Goal: Task Accomplishment & Management: Manage account settings

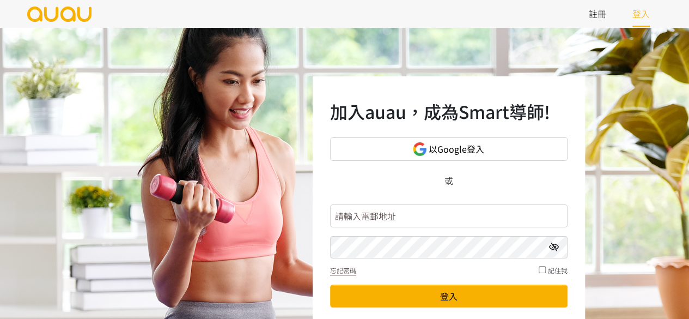
click at [435, 214] on input "text" at bounding box center [448, 215] width 237 height 23
type input "booking.shapeupcornerhk@gmail.com"
click at [553, 248] on icon at bounding box center [554, 246] width 10 height 9
click at [290, 252] on div "加入auau，成為Smart導師! 以Google登入 或 booking.shapeupcornerhk@gmail.com 忘記密碼 記住我 登入 未有帳…" at bounding box center [344, 217] width 689 height 381
click at [330, 284] on button "登入" at bounding box center [448, 295] width 237 height 23
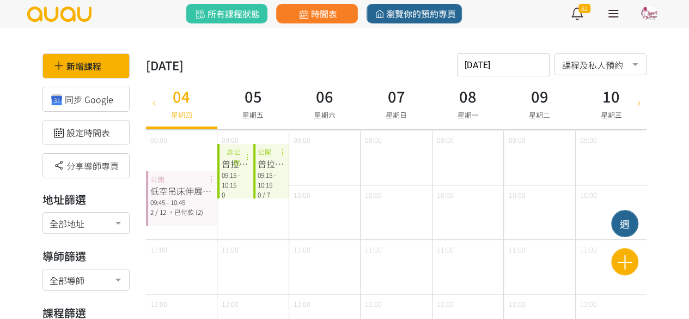
click at [369, 172] on div "09:00" at bounding box center [395, 157] width 71 height 54
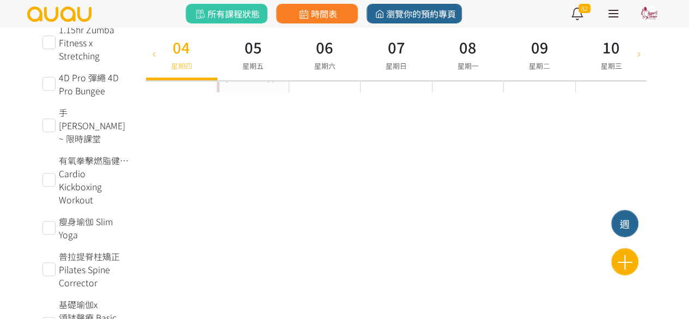
scroll to position [708, 0]
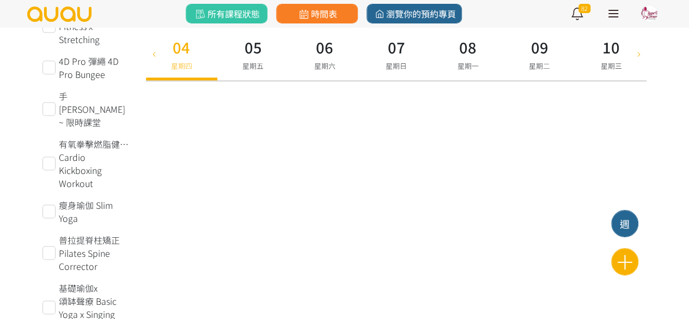
click at [616, 22] on link at bounding box center [613, 13] width 27 height 27
click at [612, 11] on link at bounding box center [613, 13] width 27 height 27
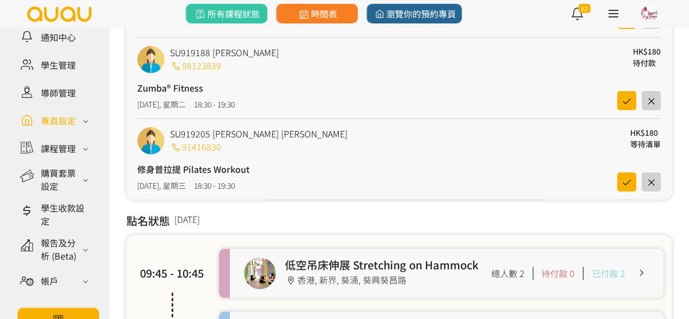
scroll to position [163, 0]
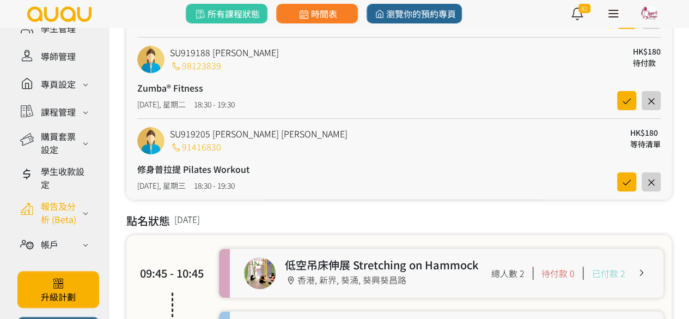
click at [63, 225] on div "報告及分析 (Beta)" at bounding box center [60, 212] width 39 height 26
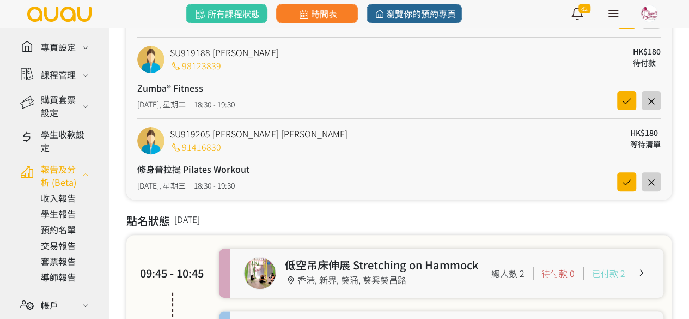
scroll to position [218, 0]
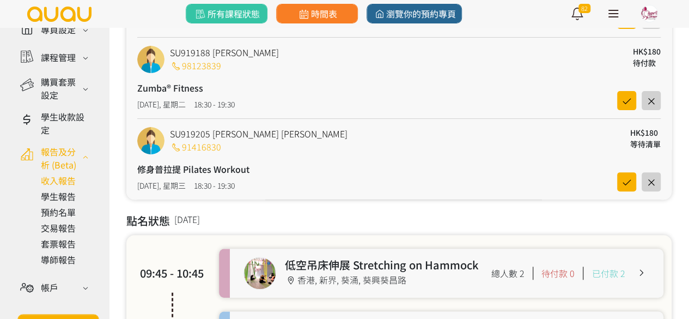
click at [63, 187] on link at bounding box center [66, 180] width 51 height 13
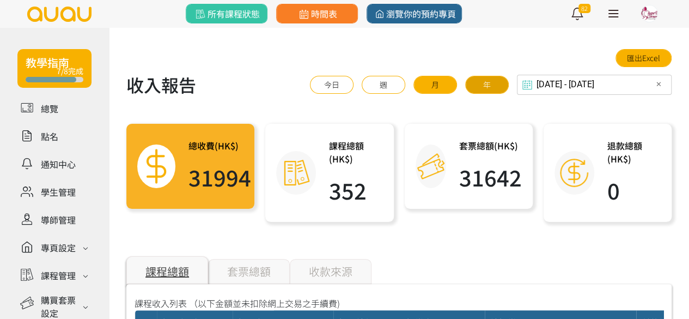
click at [503, 85] on button "年" at bounding box center [487, 85] width 44 height 18
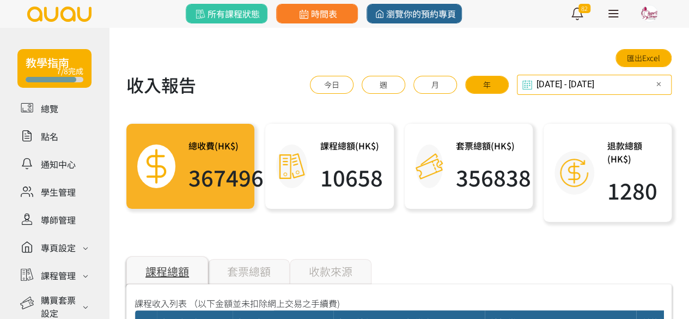
click at [548, 87] on div "[DATE] - [DATE] Select date & time ✕ 2025 [DATE] - [DATE] [DATE] Sun Mon Tue We…" at bounding box center [594, 85] width 155 height 20
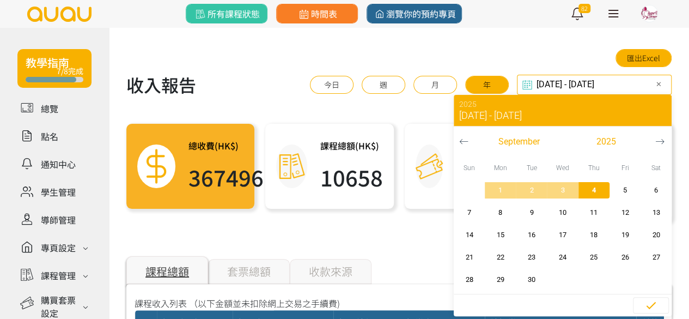
click at [467, 137] on icon "button" at bounding box center [463, 141] width 9 height 9
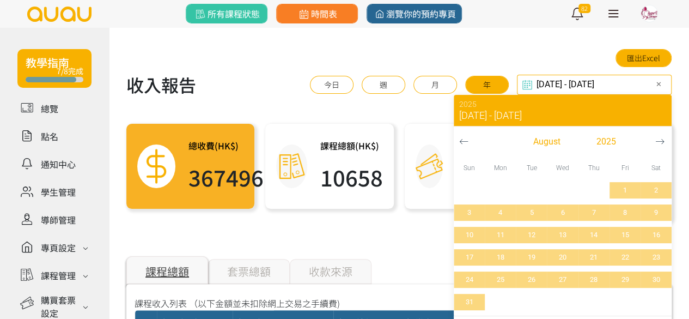
click at [467, 137] on icon "button" at bounding box center [463, 141] width 9 height 9
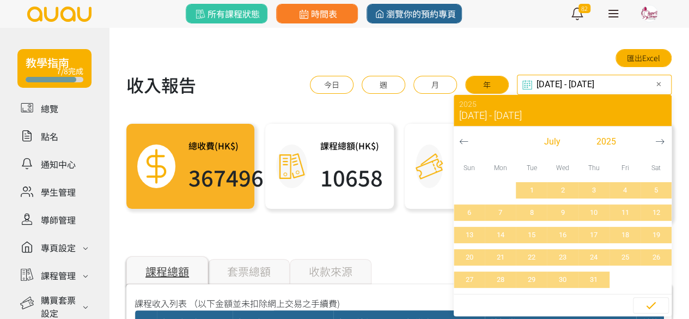
click at [467, 137] on icon "button" at bounding box center [463, 141] width 9 height 9
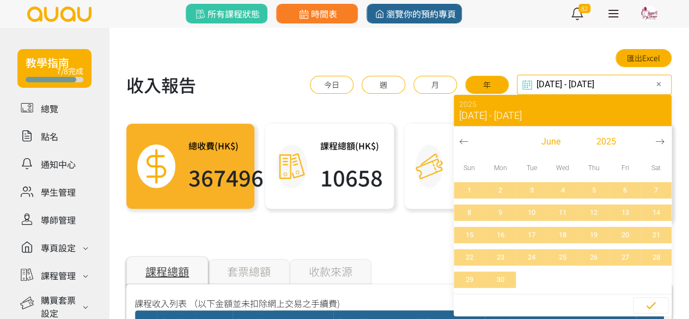
click at [467, 137] on icon "button" at bounding box center [463, 141] width 9 height 9
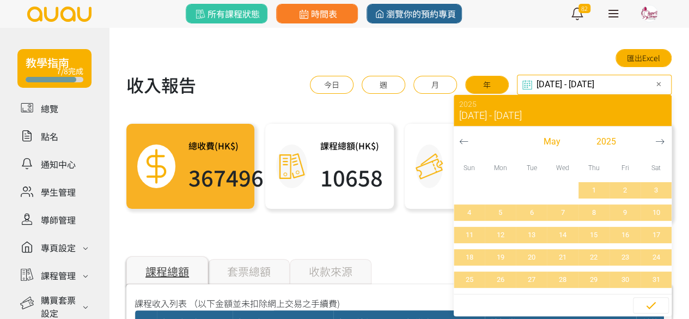
click at [467, 137] on icon "button" at bounding box center [463, 141] width 9 height 9
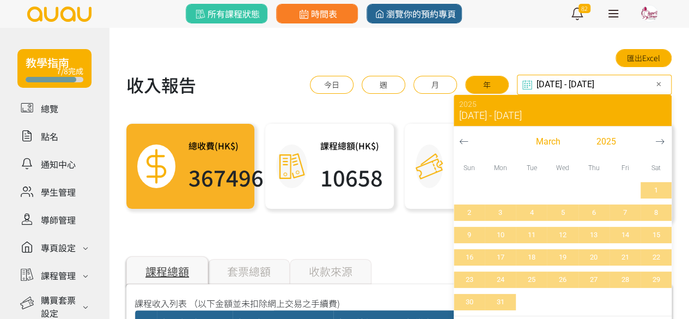
click at [467, 137] on icon "button" at bounding box center [463, 141] width 9 height 9
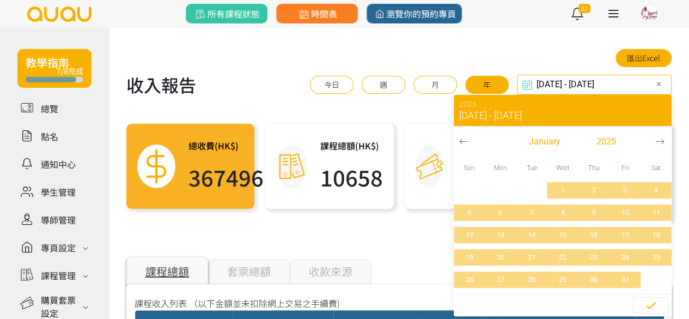
click at [467, 137] on icon "button" at bounding box center [463, 141] width 9 height 9
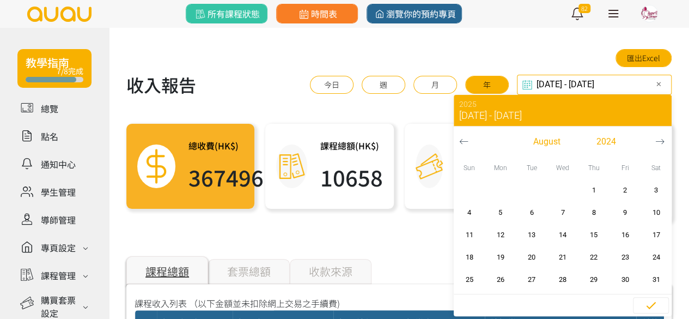
click at [467, 137] on icon "button" at bounding box center [463, 141] width 9 height 9
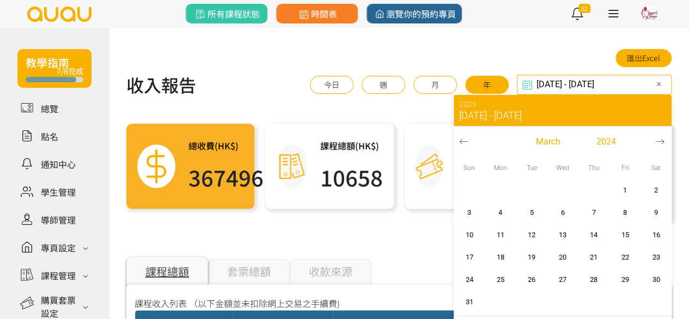
click at [467, 137] on icon "button" at bounding box center [463, 141] width 9 height 9
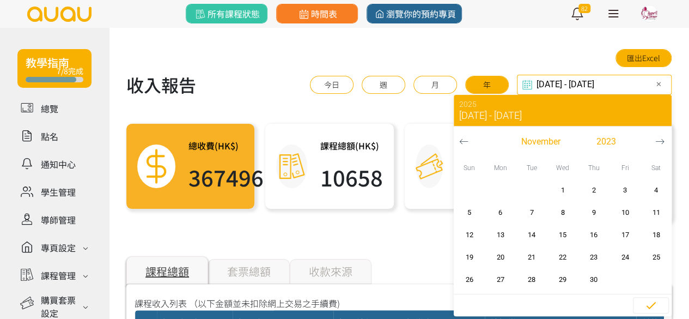
click at [467, 137] on icon "button" at bounding box center [463, 141] width 9 height 9
click at [467, 136] on button "button" at bounding box center [464, 141] width 20 height 30
click at [467, 134] on button "button" at bounding box center [464, 141] width 20 height 30
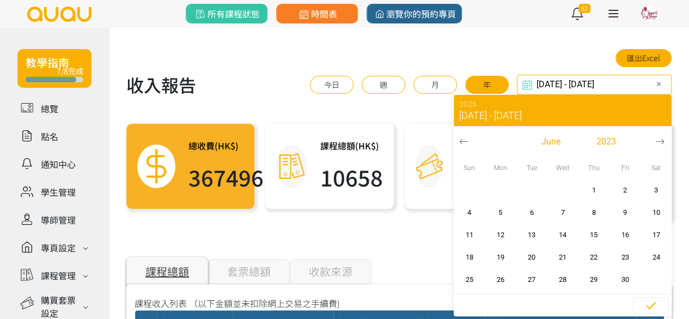
click at [467, 134] on button "button" at bounding box center [464, 141] width 20 height 30
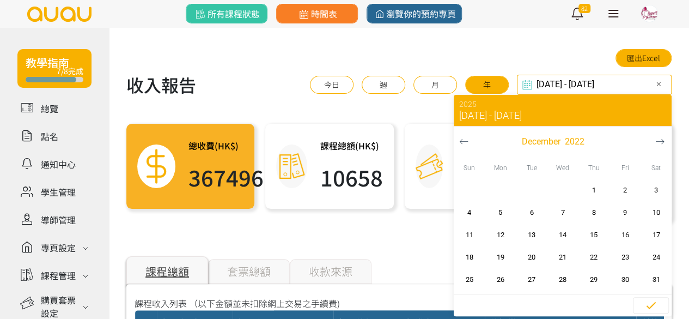
click at [467, 134] on button "button" at bounding box center [464, 141] width 20 height 30
click at [466, 137] on icon "button" at bounding box center [463, 141] width 9 height 9
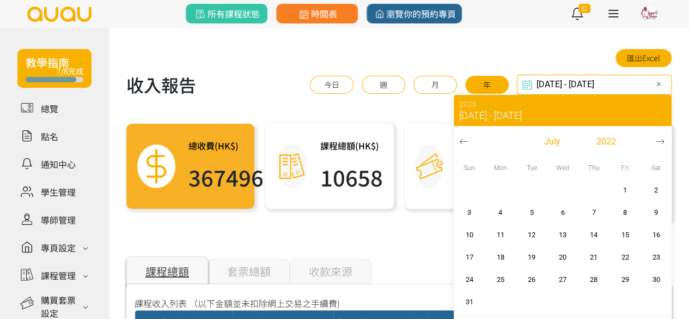
click at [466, 137] on icon "button" at bounding box center [463, 141] width 9 height 9
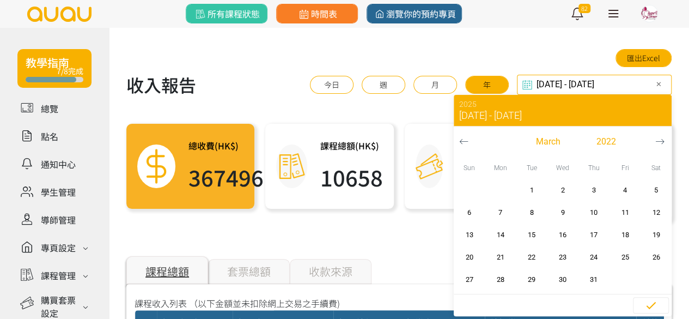
click at [466, 137] on icon "button" at bounding box center [463, 141] width 9 height 9
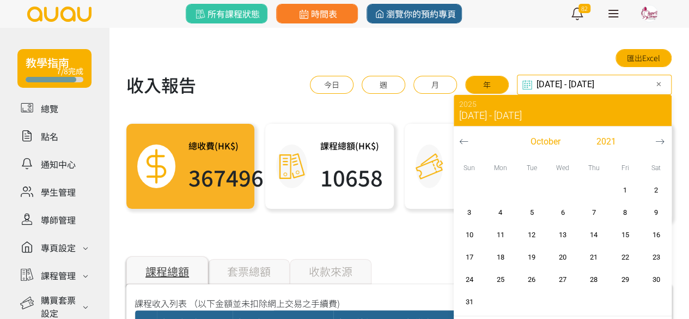
click at [466, 137] on icon "button" at bounding box center [463, 141] width 9 height 9
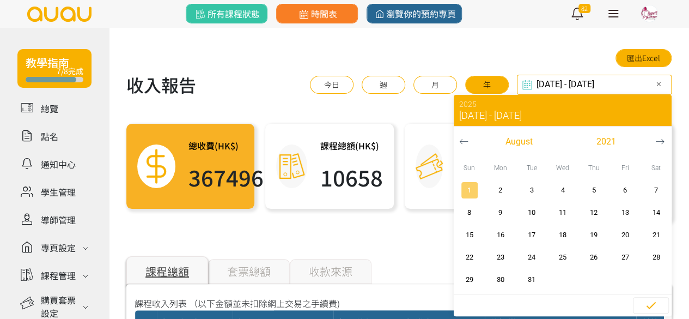
click at [466, 186] on span "1" at bounding box center [469, 190] width 25 height 11
click at [659, 137] on icon "button" at bounding box center [659, 141] width 9 height 9
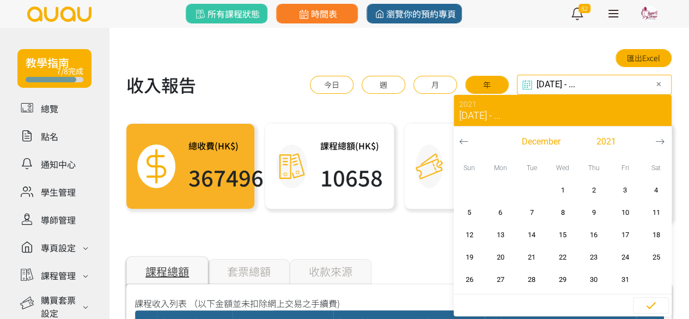
click at [659, 137] on icon "button" at bounding box center [659, 141] width 9 height 9
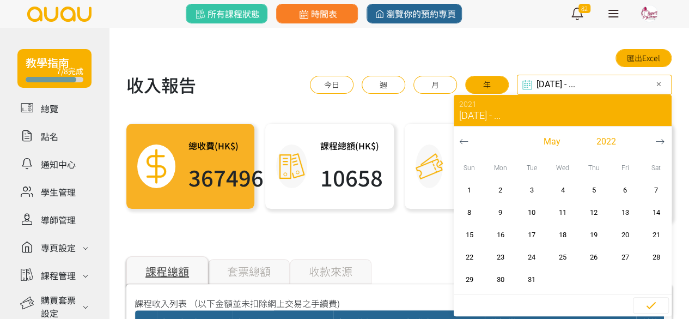
click at [659, 137] on icon "button" at bounding box center [659, 141] width 9 height 9
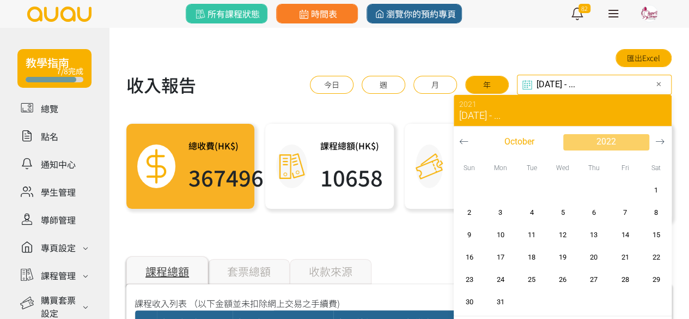
click at [606, 142] on span "2022" at bounding box center [606, 141] width 20 height 13
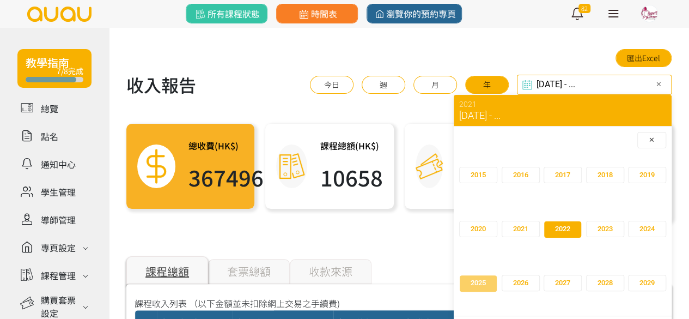
click at [475, 278] on span "2025" at bounding box center [477, 282] width 15 height 11
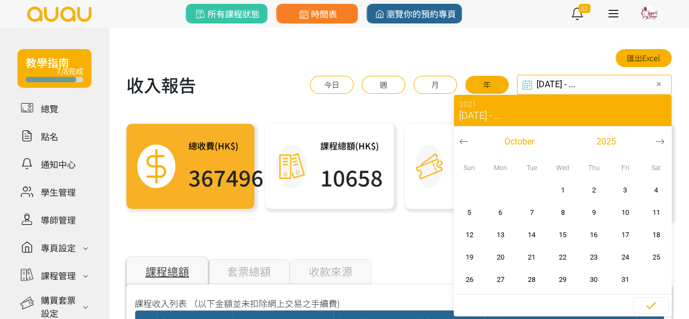
click at [663, 140] on icon "button" at bounding box center [659, 141] width 9 height 9
click at [467, 303] on span "30" at bounding box center [469, 301] width 25 height 11
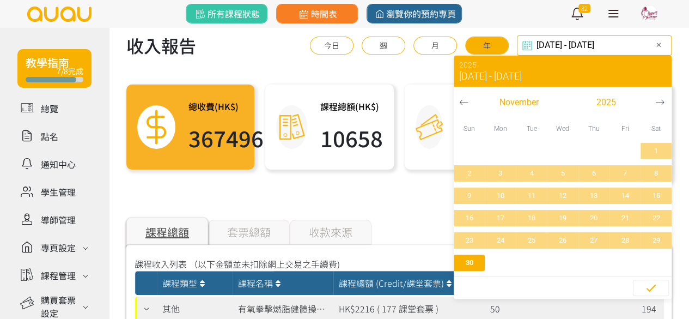
scroll to position [109, 0]
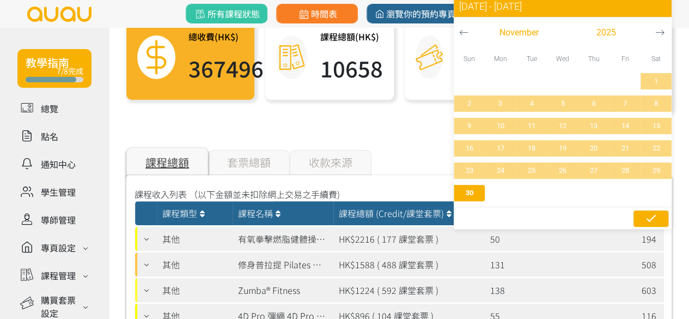
click at [644, 214] on icon "button" at bounding box center [650, 217] width 13 height 13
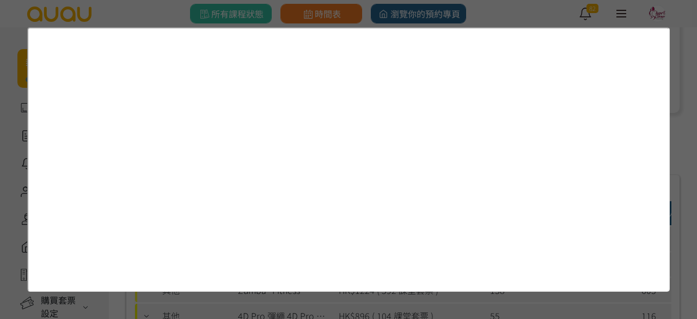
click at [536, 15] on div at bounding box center [348, 159] width 697 height 319
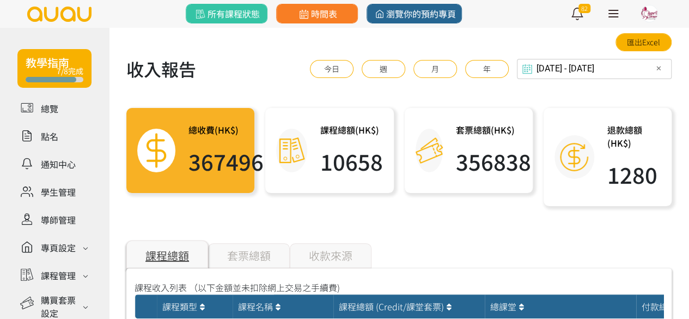
scroll to position [0, 0]
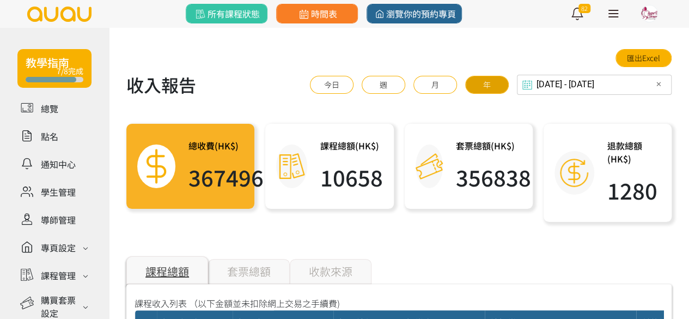
click at [490, 87] on button "年" at bounding box center [487, 85] width 44 height 18
type input "2024-09-04 - 2025-09-04"
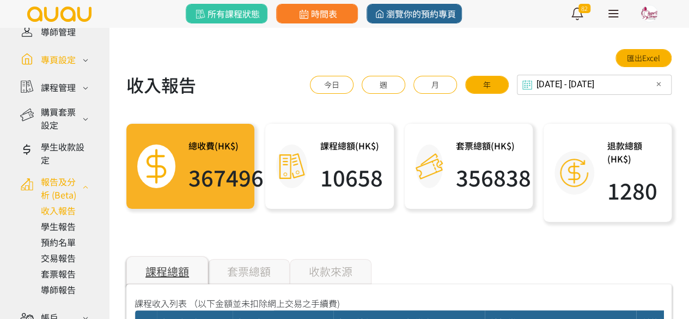
scroll to position [218, 0]
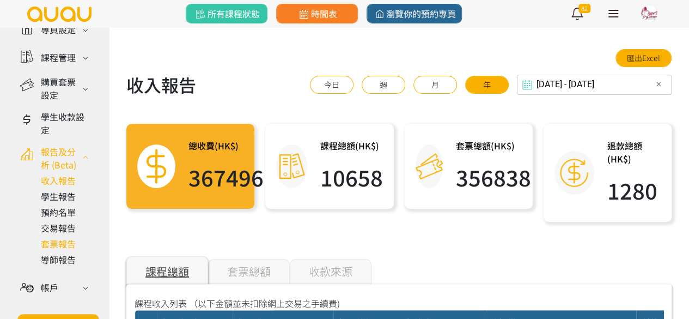
click at [57, 250] on link at bounding box center [66, 243] width 51 height 13
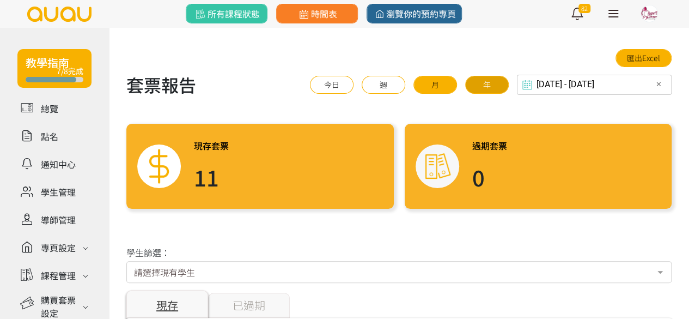
click at [517, 82] on div "今日 週 月 年" at bounding box center [413, 85] width 207 height 18
click at [488, 88] on button "年" at bounding box center [487, 85] width 44 height 18
click at [557, 79] on input "2024-09-04 - 2025-09-04" at bounding box center [594, 85] width 155 height 20
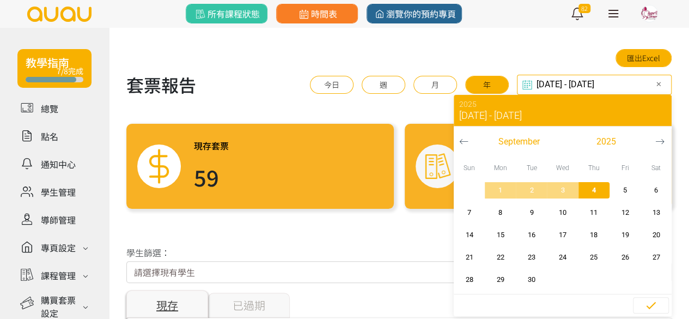
click at [460, 142] on icon "button" at bounding box center [463, 141] width 9 height 9
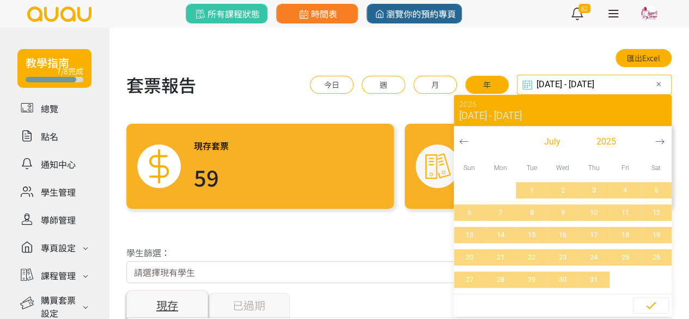
click at [460, 142] on icon "button" at bounding box center [463, 141] width 9 height 9
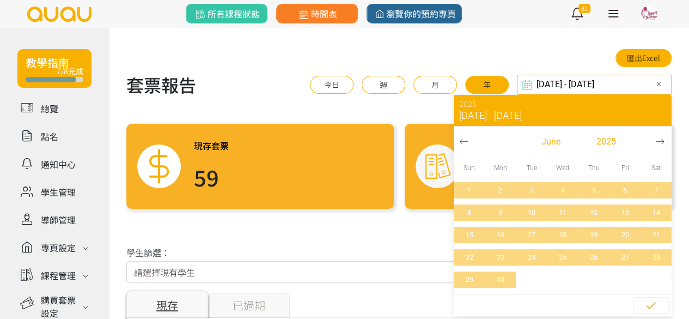
click at [460, 142] on icon "button" at bounding box center [463, 141] width 9 height 9
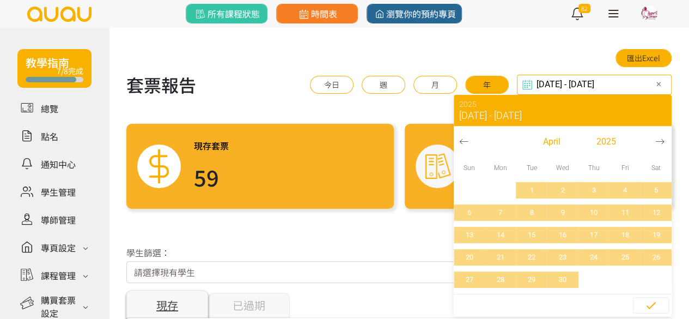
click at [460, 142] on icon "button" at bounding box center [463, 141] width 9 height 9
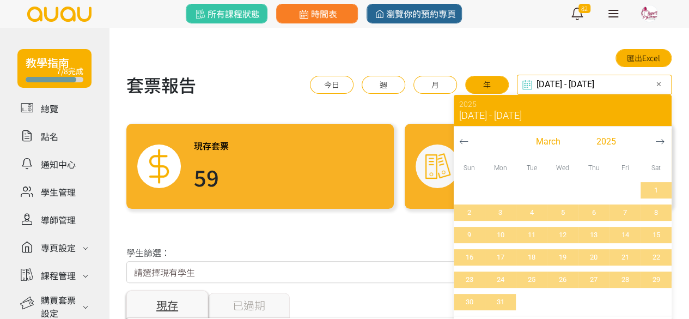
click at [460, 142] on icon "button" at bounding box center [463, 141] width 9 height 9
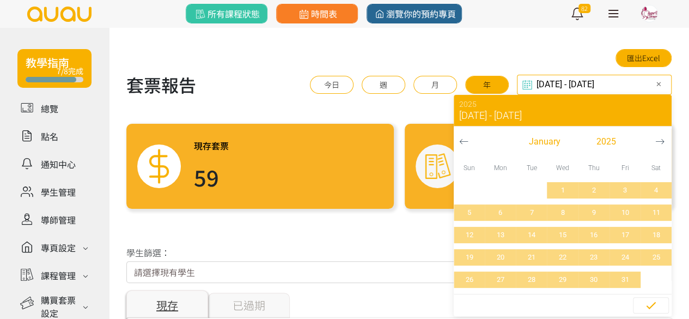
click at [460, 142] on icon "button" at bounding box center [463, 141] width 9 height 9
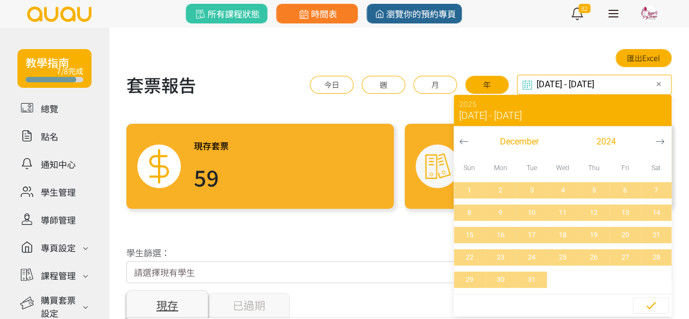
click at [460, 142] on icon "button" at bounding box center [463, 141] width 9 height 9
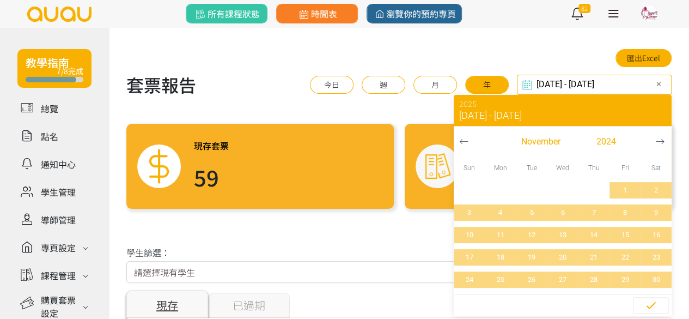
click at [460, 142] on icon "button" at bounding box center [463, 141] width 9 height 9
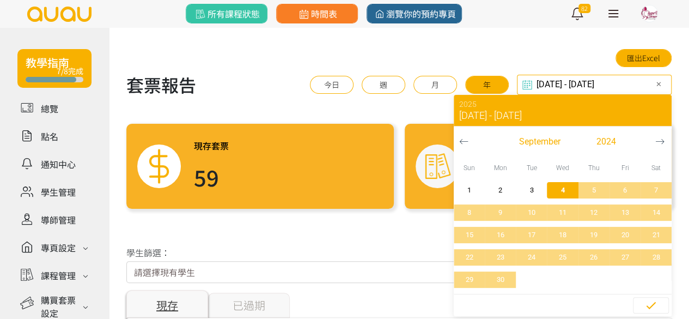
click at [460, 142] on icon "button" at bounding box center [463, 141] width 9 height 9
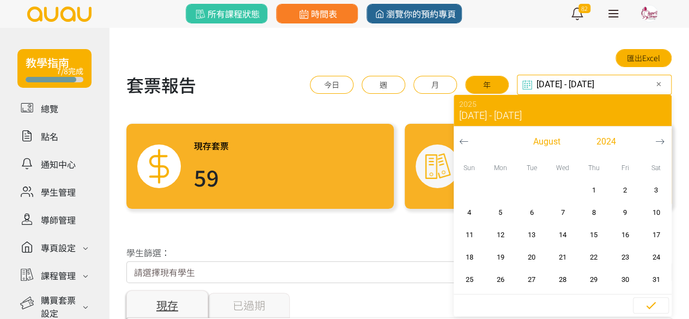
click at [460, 142] on icon "button" at bounding box center [463, 141] width 9 height 9
click at [560, 188] on span "1" at bounding box center [562, 190] width 25 height 11
click at [662, 141] on icon "button" at bounding box center [659, 141] width 9 height 9
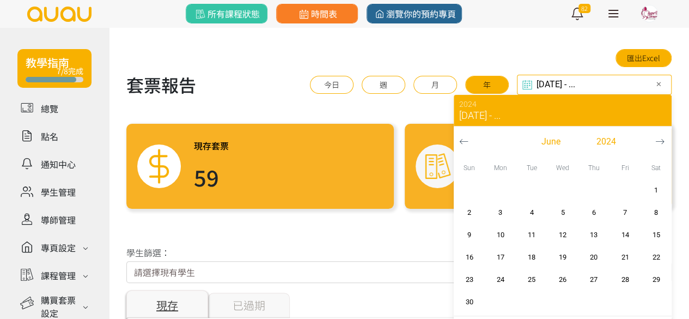
click at [662, 141] on icon "button" at bounding box center [659, 141] width 9 height 9
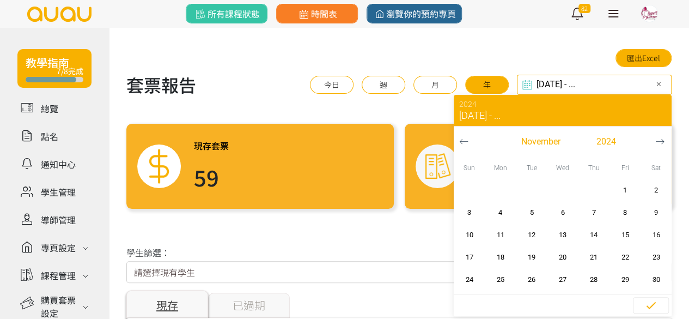
click at [662, 141] on icon "button" at bounding box center [659, 141] width 9 height 9
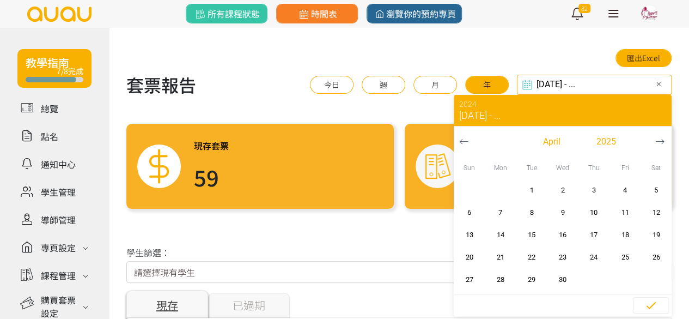
click at [662, 141] on icon "button" at bounding box center [659, 141] width 9 height 9
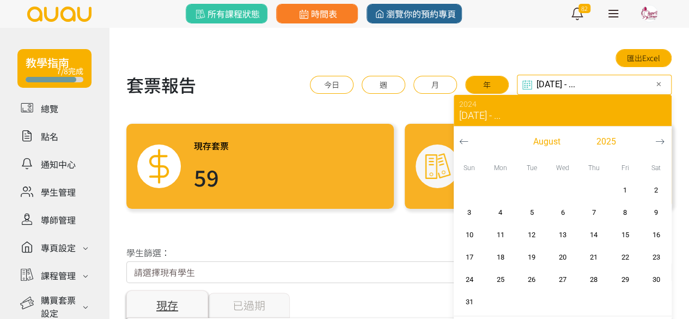
click at [662, 141] on icon "button" at bounding box center [659, 141] width 9 height 9
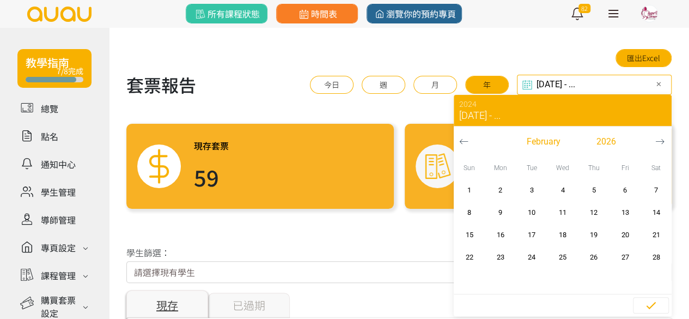
click at [662, 141] on icon "button" at bounding box center [659, 141] width 9 height 9
click at [472, 296] on span "31" at bounding box center [469, 301] width 25 height 11
type input "2024-05-01 - 2026-05-31"
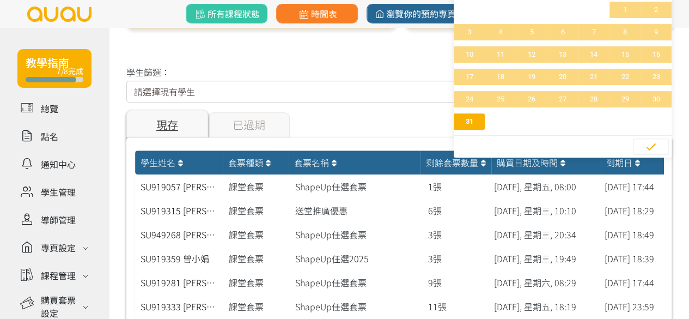
scroll to position [218, 0]
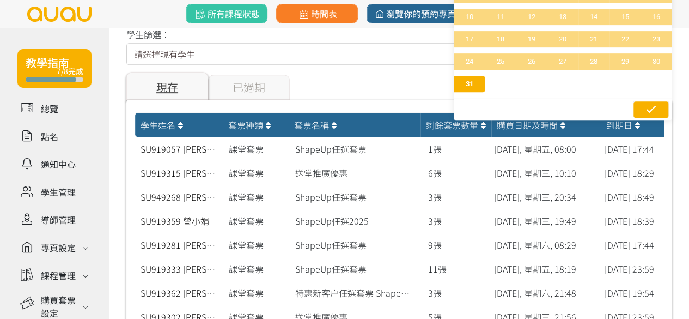
click at [655, 102] on icon "button" at bounding box center [650, 108] width 13 height 13
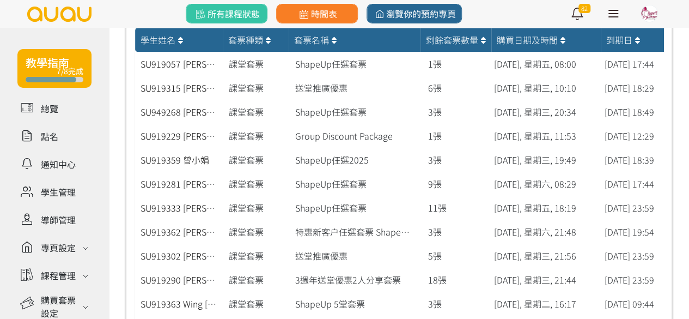
scroll to position [0, 0]
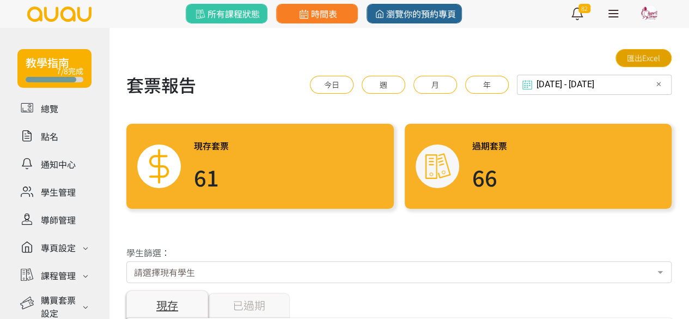
click at [651, 52] on link "匯出Excel" at bounding box center [643, 58] width 56 height 18
click at [627, 57] on link "匯出Excel" at bounding box center [643, 58] width 56 height 18
drag, startPoint x: 644, startPoint y: 1, endPoint x: 414, endPoint y: 60, distance: 237.5
click at [414, 60] on div "匯出Excel" at bounding box center [398, 58] width 545 height 18
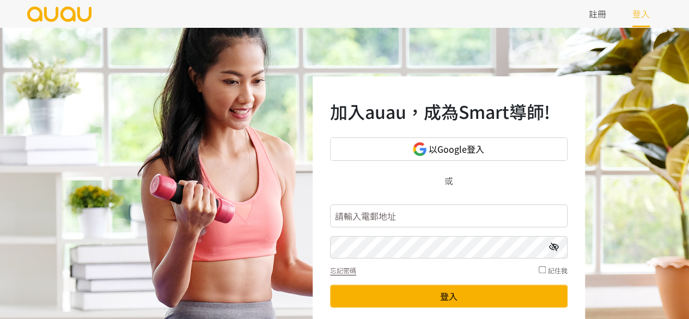
click at [407, 214] on input "text" at bounding box center [448, 215] width 237 height 23
type input "booking.shapeupcornerhk@gmail.com"
click at [231, 246] on div "加入auau，成為Smart導師! 以Google登入 或 booking.shapeupcornerhk@gmail.com 忘記密碼 記住我 登入 未有帳…" at bounding box center [344, 217] width 689 height 381
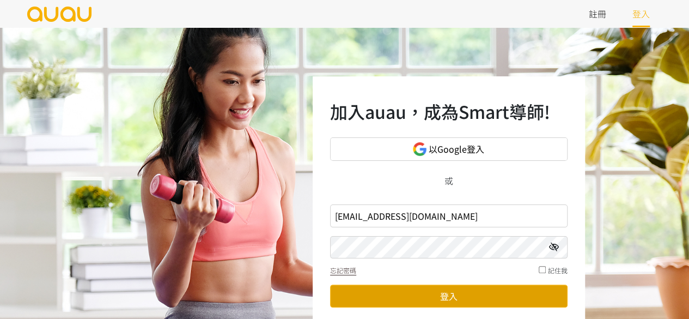
click at [458, 309] on form "booking.shapeupcornerhk@gmail.com 忘記密碼 記住我 登入" at bounding box center [448, 256] width 237 height 112
click at [460, 302] on button "登入" at bounding box center [448, 295] width 237 height 23
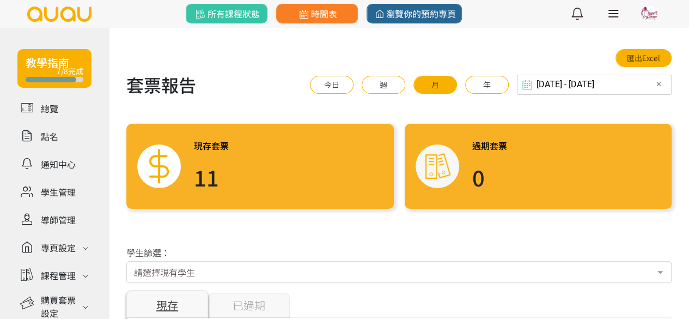
click at [561, 85] on div "[DATE] - [DATE] Select date & time ✕ 2025 [DATE] - [DATE] [DATE] Sun Mon Tue We…" at bounding box center [594, 85] width 155 height 20
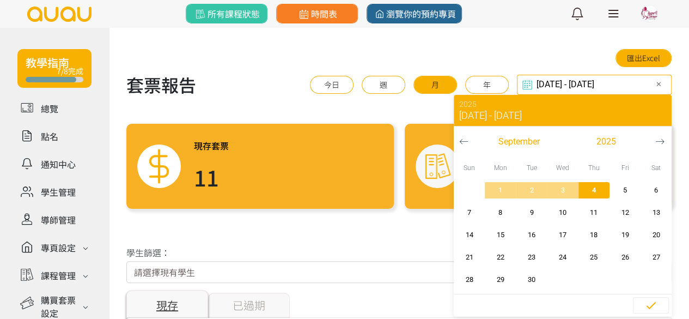
click at [457, 140] on button "button" at bounding box center [464, 141] width 20 height 30
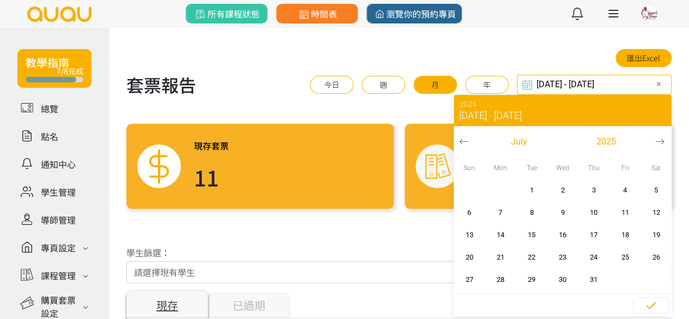
click at [462, 140] on icon "button" at bounding box center [464, 141] width 8 height 5
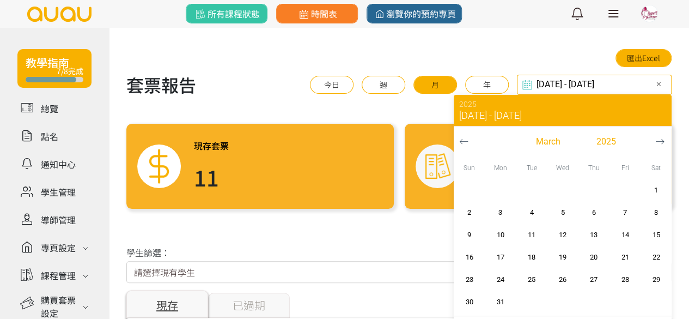
click at [462, 140] on icon "button" at bounding box center [464, 141] width 8 height 5
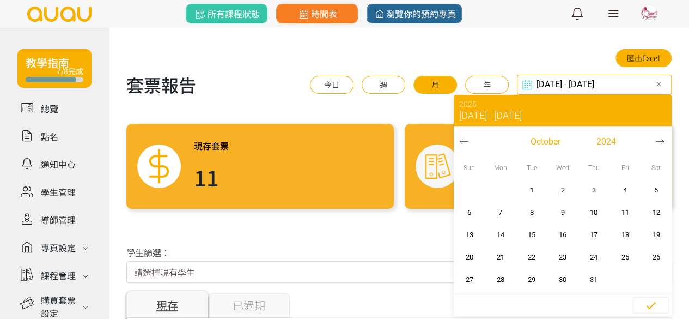
click at [462, 140] on icon "button" at bounding box center [464, 141] width 8 height 5
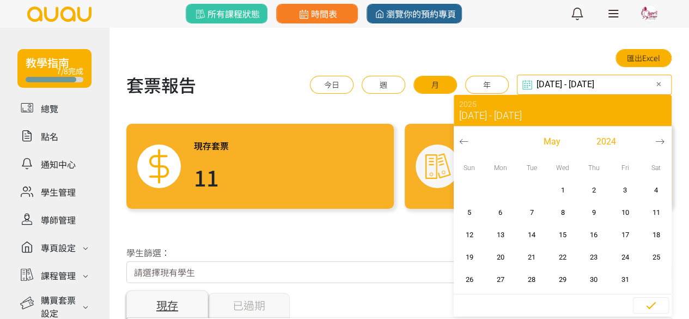
click at [462, 140] on icon "button" at bounding box center [464, 141] width 8 height 5
click at [592, 188] on span "1" at bounding box center [594, 190] width 25 height 11
click at [662, 141] on icon "button" at bounding box center [659, 141] width 9 height 9
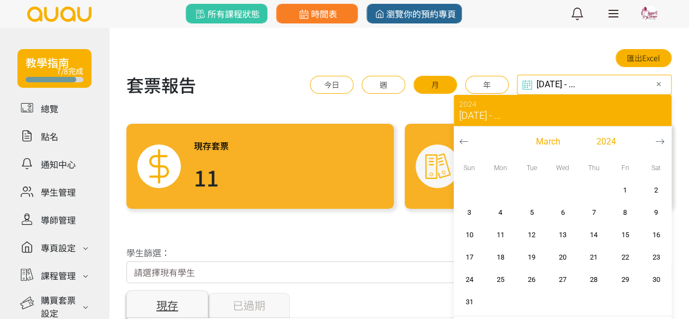
click at [662, 141] on icon "button" at bounding box center [659, 141] width 9 height 9
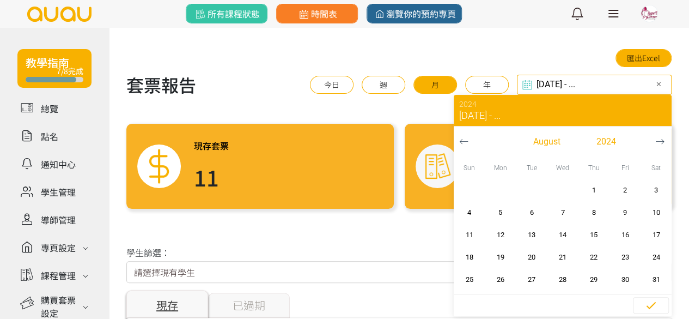
click at [662, 141] on icon "button" at bounding box center [659, 141] width 9 height 9
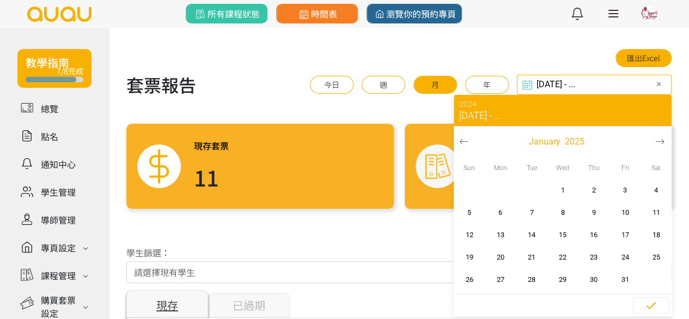
click at [662, 141] on icon "button" at bounding box center [659, 141] width 9 height 9
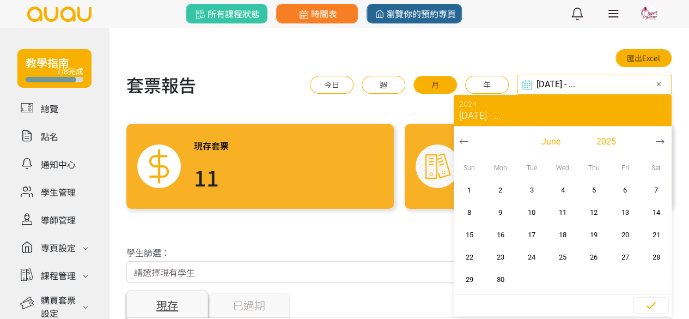
click at [662, 141] on icon "button" at bounding box center [659, 141] width 9 height 9
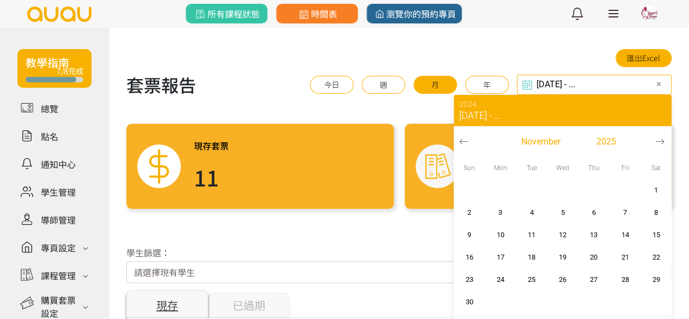
click at [662, 141] on icon "button" at bounding box center [659, 141] width 9 height 9
click at [662, 142] on icon "button" at bounding box center [659, 141] width 9 height 9
click at [657, 140] on icon "button" at bounding box center [659, 141] width 9 height 9
click at [646, 306] on icon "button" at bounding box center [650, 304] width 13 height 13
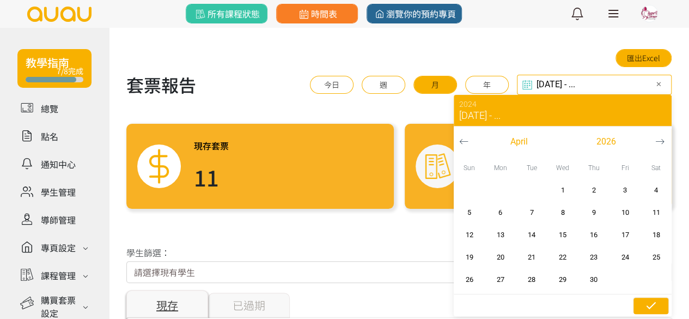
type input "2024-02-01 - 2024-02-01"
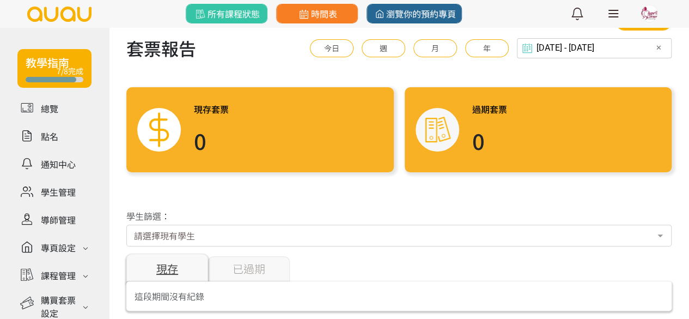
scroll to position [20, 0]
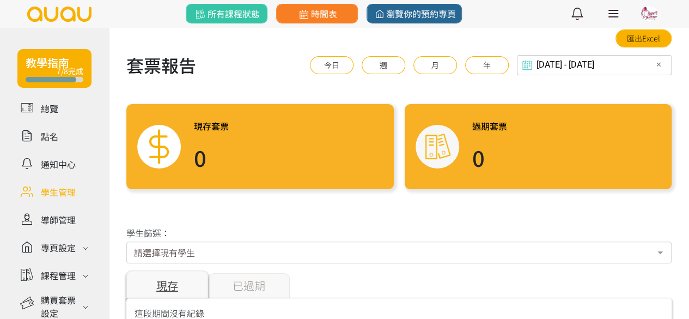
click at [52, 187] on link at bounding box center [54, 191] width 74 height 19
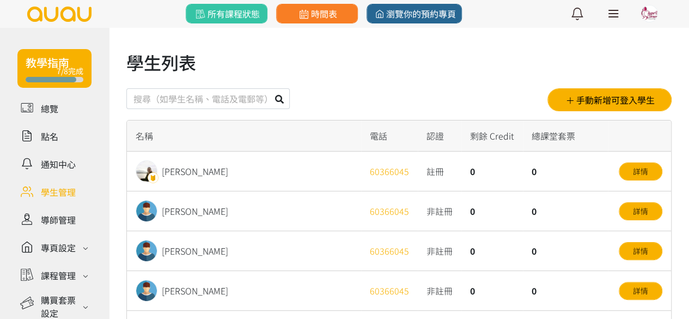
click at [215, 90] on input "text" at bounding box center [207, 98] width 163 height 21
type input "candice"
click at [284, 100] on button at bounding box center [279, 98] width 21 height 21
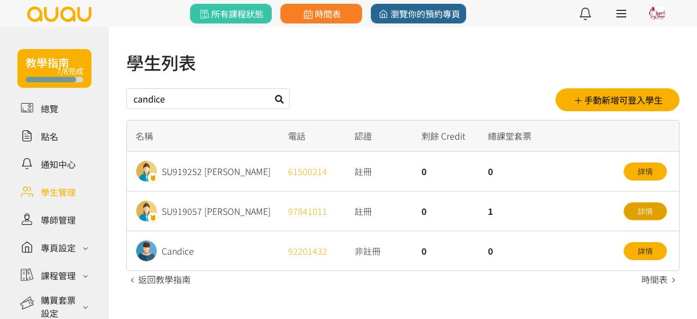
click at [629, 207] on link "詳情" at bounding box center [645, 211] width 44 height 18
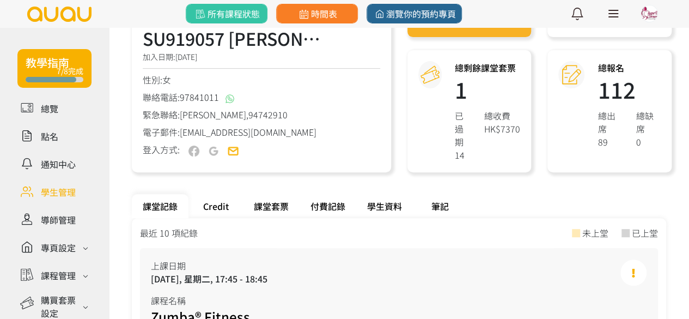
scroll to position [218, 0]
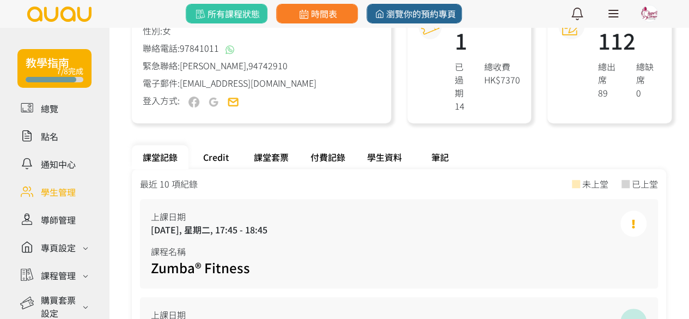
click at [273, 161] on div "課堂套票" at bounding box center [271, 157] width 57 height 24
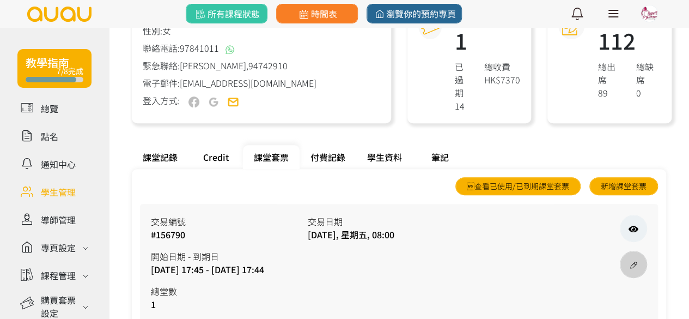
click at [641, 262] on link at bounding box center [633, 263] width 27 height 27
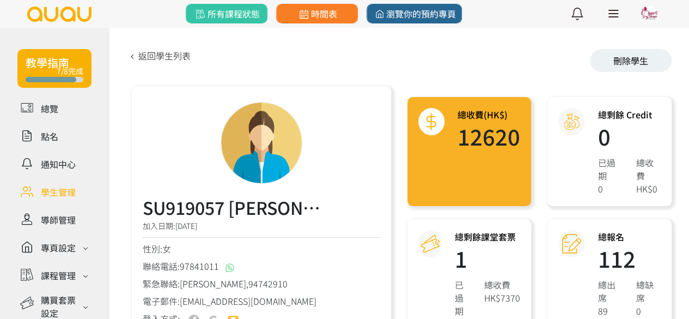
select select "payme"
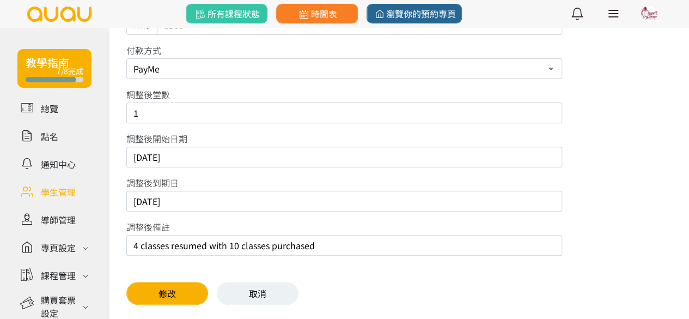
scroll to position [165, 0]
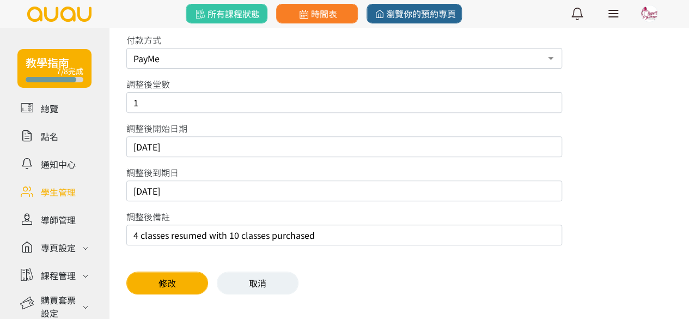
drag, startPoint x: 364, startPoint y: 231, endPoint x: 381, endPoint y: 257, distance: 30.7
click at [364, 231] on input "4 classes resumed with 10 classes purchased" at bounding box center [344, 234] width 436 height 21
type input "4 classes resumed with 10 classes purchased, last one use on V2"
click at [189, 278] on button "修改" at bounding box center [167, 282] width 82 height 23
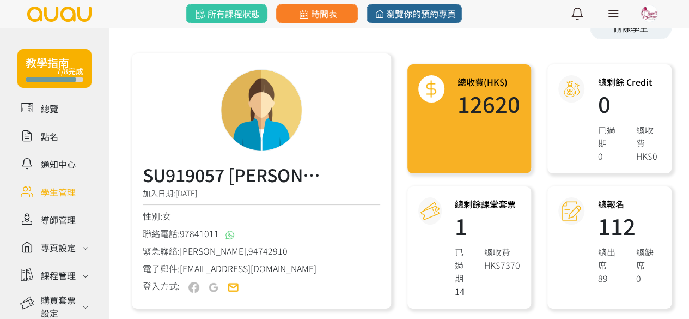
scroll to position [163, 0]
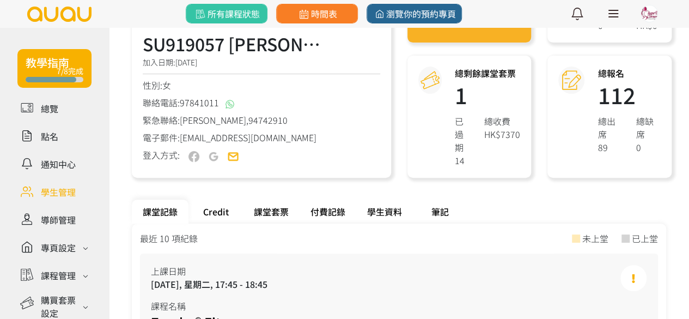
click at [248, 211] on div "課堂套票" at bounding box center [271, 211] width 57 height 24
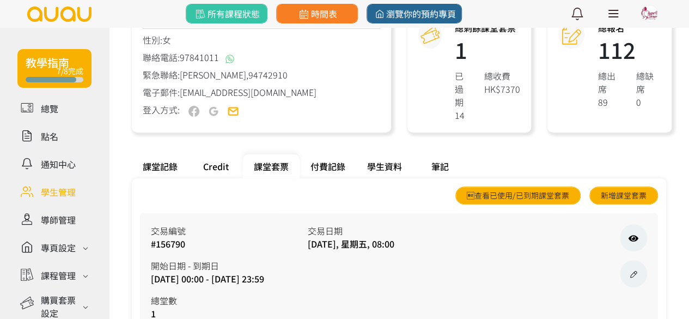
scroll to position [295, 0]
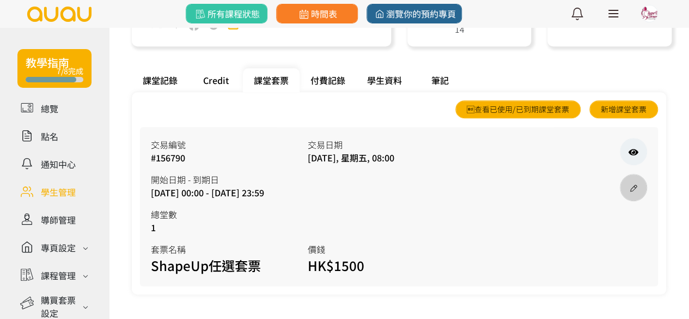
click at [633, 191] on icon at bounding box center [633, 188] width 12 height 9
select select "payme"
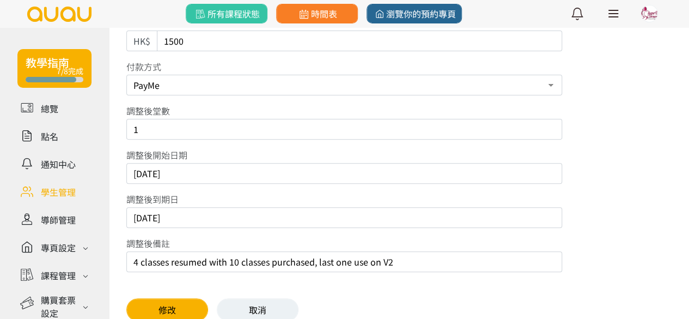
scroll to position [163, 0]
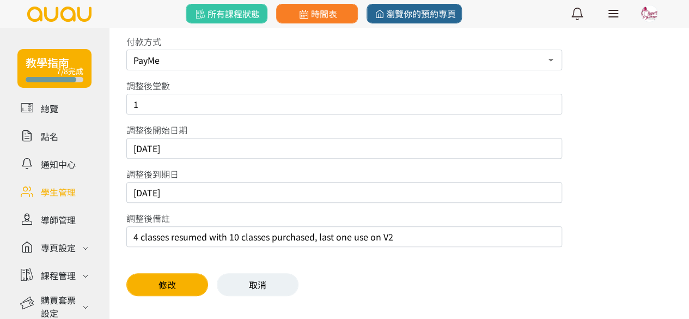
drag, startPoint x: 150, startPoint y: 101, endPoint x: 117, endPoint y: 109, distance: 33.7
click at [119, 108] on div "修整課堂套票 套票名稱 (不可修改) ShapeUp任選套票 調整後價錢 HK$ 1500 付款方式 現場付款 PayMe 轉數快FPS及銀行轉帳 調整後堂數…" at bounding box center [399, 88] width 580 height 448
type input "0"
click at [148, 278] on button "修改" at bounding box center [167, 284] width 82 height 23
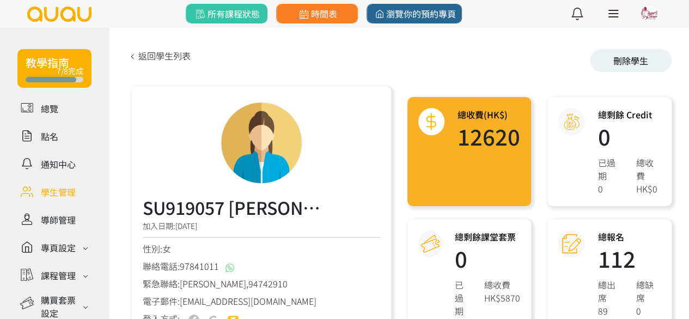
click at [389, 167] on div "SU919057 Candice Wong 加入日期: 2022/05/15 性別: 女 聯絡電話: 97841011 緊急聯絡: Patrick, 9474…" at bounding box center [261, 213] width 259 height 255
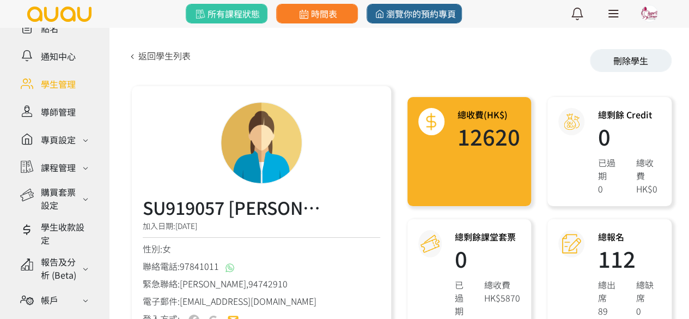
scroll to position [109, 0]
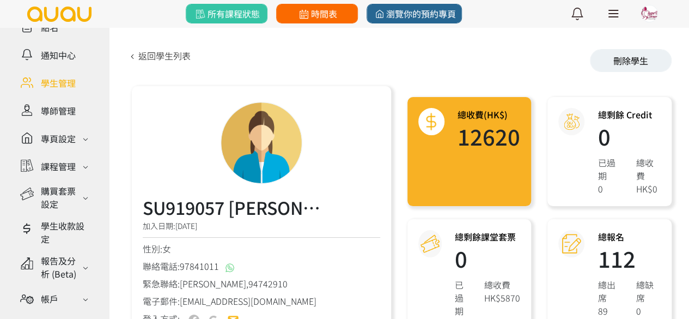
click at [296, 16] on link "時間表" at bounding box center [317, 14] width 82 height 20
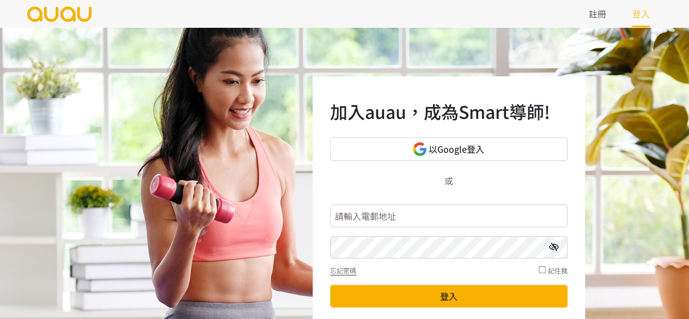
drag, startPoint x: 374, startPoint y: 215, endPoint x: 376, endPoint y: 221, distance: 6.4
click at [374, 215] on input "text" at bounding box center [448, 215] width 237 height 23
type input "[EMAIL_ADDRESS][DOMAIN_NAME]"
click at [210, 259] on div "加入auau，成為Smart導師! 以Google登入 或 [EMAIL_ADDRESS][DOMAIN_NAME] 忘記密碼 記住我 登入 未有帳號？ 立即…" at bounding box center [344, 217] width 689 height 381
click at [330, 284] on button "登入" at bounding box center [448, 295] width 237 height 23
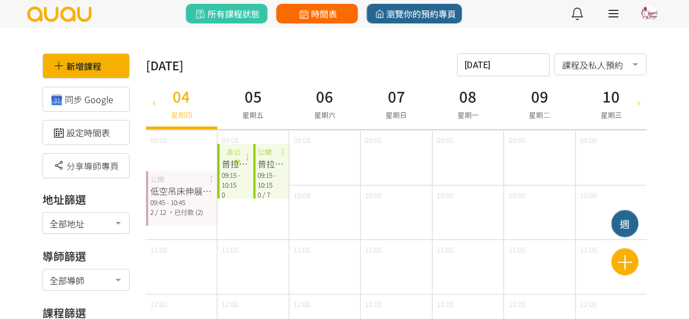
click at [332, 18] on span "時間表" at bounding box center [317, 13] width 40 height 13
click at [183, 208] on span "，已付款 (2)" at bounding box center [185, 211] width 35 height 9
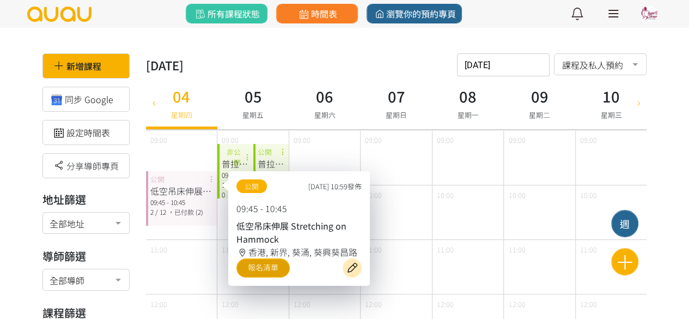
click at [262, 261] on link "報名清單" at bounding box center [262, 267] width 53 height 19
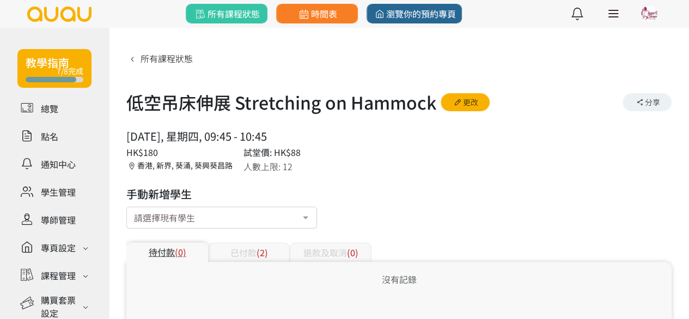
click at [259, 246] on span "(2)" at bounding box center [261, 252] width 11 height 13
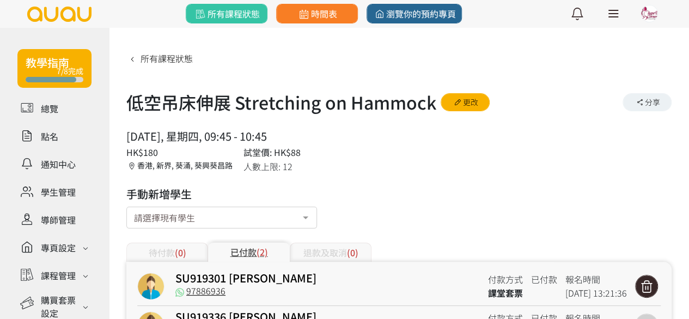
click at [649, 287] on icon at bounding box center [646, 286] width 21 height 15
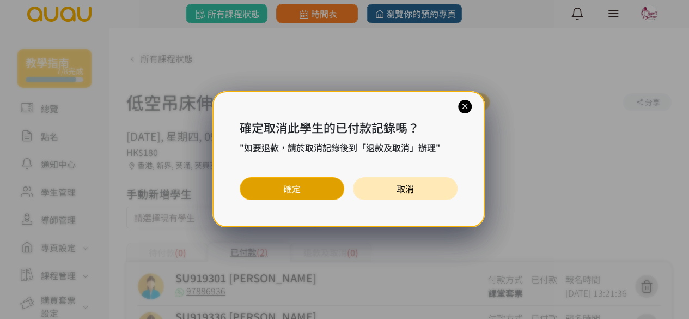
click at [277, 198] on button "確定" at bounding box center [292, 188] width 105 height 23
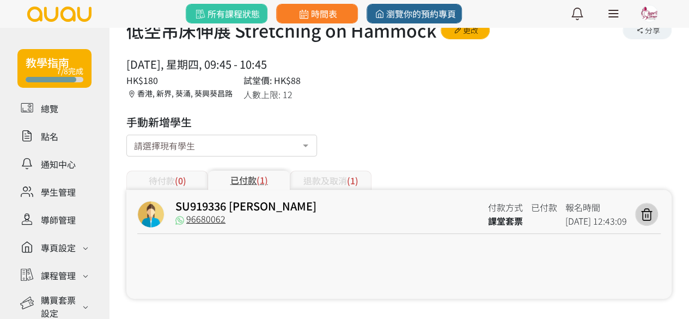
scroll to position [76, 0]
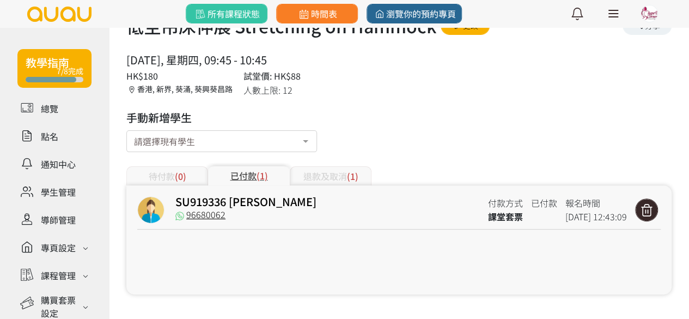
click at [651, 213] on icon at bounding box center [646, 210] width 21 height 15
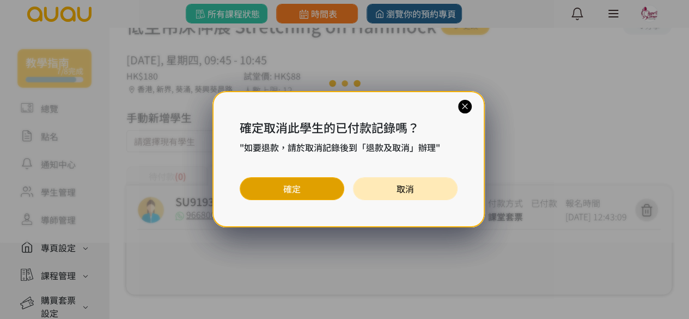
click at [282, 188] on button "確定" at bounding box center [292, 188] width 105 height 23
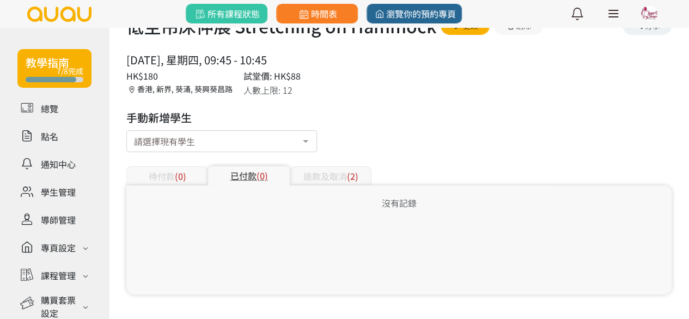
click at [314, 174] on div "退款及取消 (2)" at bounding box center [331, 175] width 82 height 19
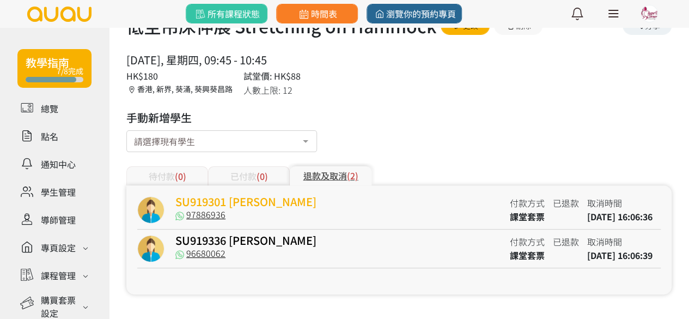
click at [250, 203] on link "SU919301 Abbe Li" at bounding box center [245, 201] width 141 height 16
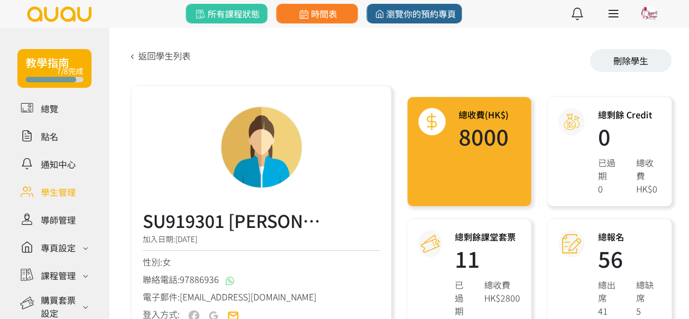
click at [331, 100] on div "SU919301 [PERSON_NAME] 加入日期: [DATE] 性別: 女 聯絡電話: [PHONE_NUMBER] 電子郵件: [EMAIL_ADD…" at bounding box center [261, 213] width 259 height 255
click at [57, 182] on link at bounding box center [54, 191] width 74 height 19
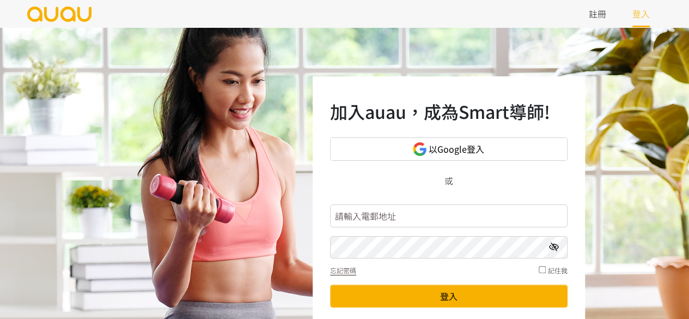
click at [396, 219] on input "text" at bounding box center [448, 215] width 237 height 23
type input "[EMAIL_ADDRESS][DOMAIN_NAME]"
click at [261, 257] on div "加入auau，成為Smart導師! 以Google登入 或 [EMAIL_ADDRESS][DOMAIN_NAME] 忘記密碼 記住我 登入 未有帳號？ 立即…" at bounding box center [344, 217] width 689 height 381
click at [406, 278] on form "[EMAIL_ADDRESS][DOMAIN_NAME] 忘記密碼 記住我 登入" at bounding box center [448, 256] width 237 height 112
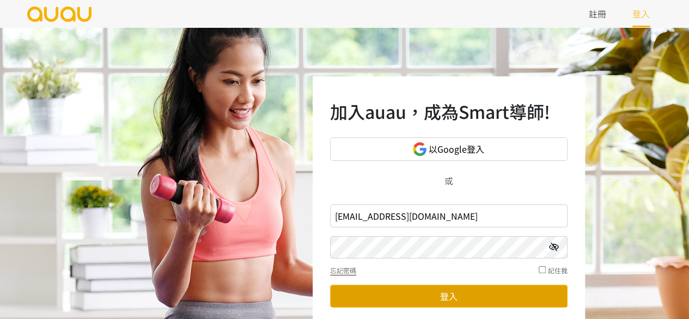
click at [409, 295] on button "登入" at bounding box center [448, 295] width 237 height 23
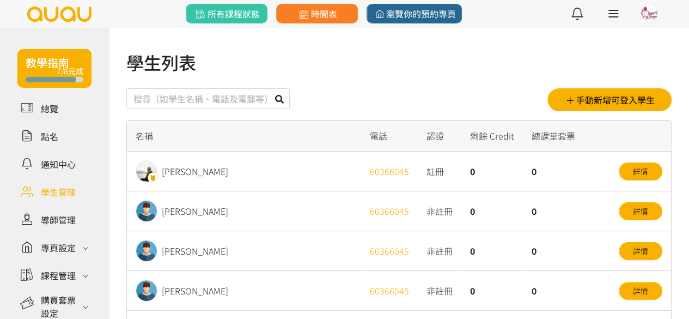
click at [206, 101] on input "text" at bounding box center [207, 98] width 163 height 21
type input "polly"
click at [280, 97] on icon at bounding box center [279, 99] width 9 height 9
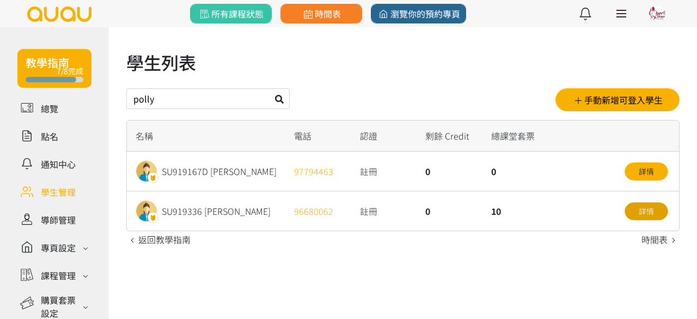
click at [659, 209] on link "詳情" at bounding box center [647, 211] width 44 height 18
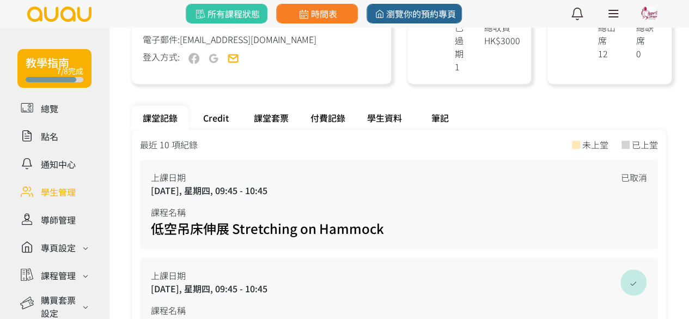
scroll to position [327, 0]
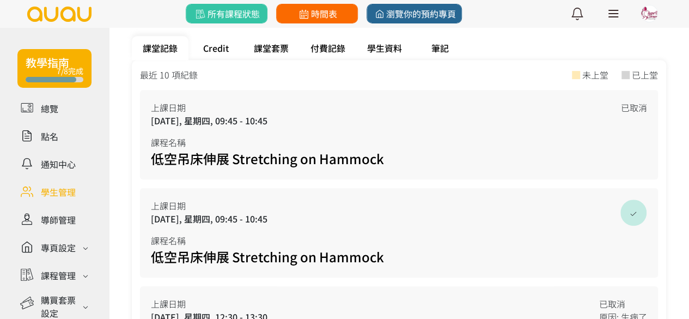
click at [320, 13] on span "時間表" at bounding box center [317, 13] width 40 height 13
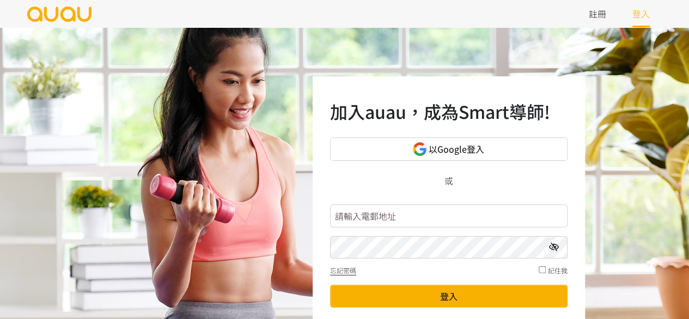
click at [363, 231] on form "忘記密碼 記住我 登入" at bounding box center [448, 256] width 237 height 112
click at [365, 222] on input "text" at bounding box center [448, 215] width 237 height 23
drag, startPoint x: 365, startPoint y: 217, endPoint x: 378, endPoint y: 215, distance: 12.7
click at [365, 217] on input "text" at bounding box center [448, 215] width 237 height 23
type input "booking.shapeupcornerhk@gmail.com"
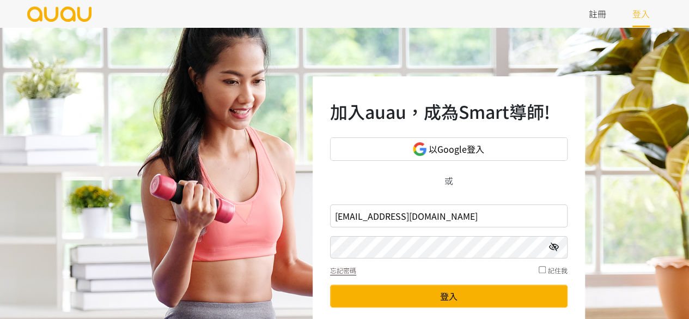
click at [260, 250] on div "加入auau，成為Smart導師! 以Google登入 或 booking.shapeupcornerhk@gmail.com 忘記密碼 記住我 登入 未有帳…" at bounding box center [344, 217] width 689 height 381
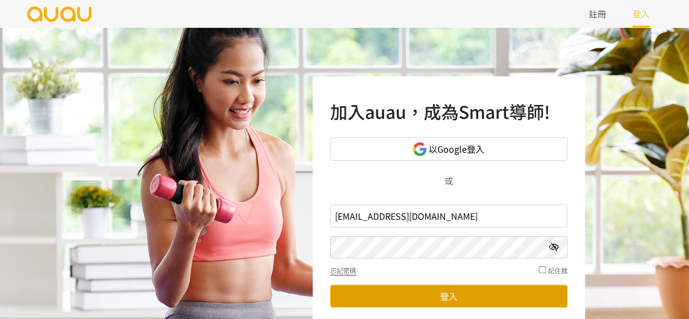
drag, startPoint x: 425, startPoint y: 302, endPoint x: 421, endPoint y: 286, distance: 15.7
click at [425, 302] on button "登入" at bounding box center [448, 295] width 237 height 23
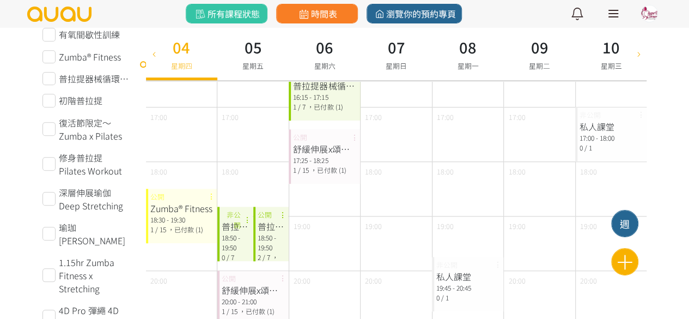
scroll to position [490, 0]
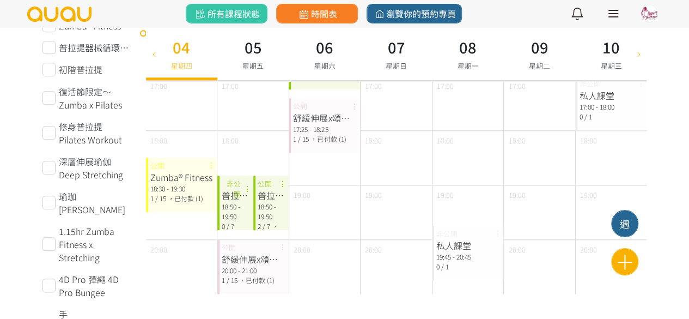
click at [198, 191] on div "18:30 - 19:30" at bounding box center [181, 189] width 63 height 10
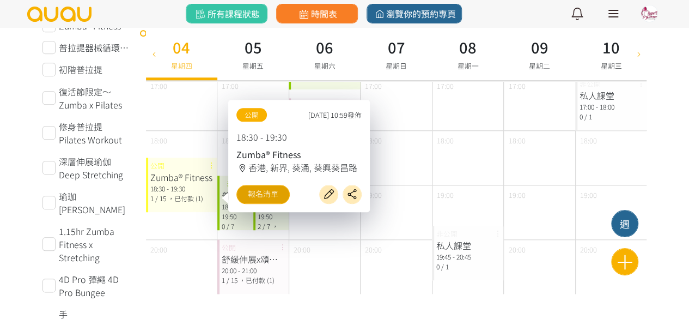
click at [271, 199] on link "報名清單" at bounding box center [262, 194] width 53 height 19
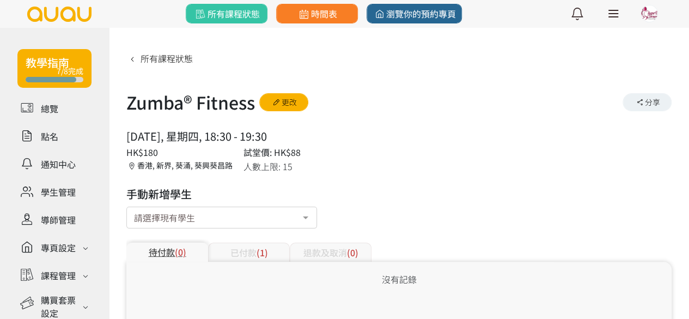
click at [258, 247] on span "(1)" at bounding box center [261, 252] width 11 height 13
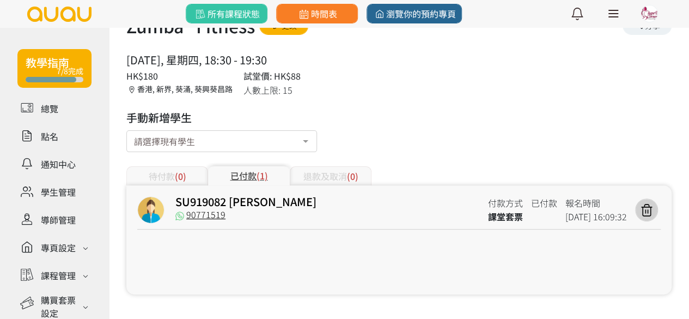
scroll to position [76, 0]
click at [316, 17] on span "時間表" at bounding box center [317, 13] width 40 height 13
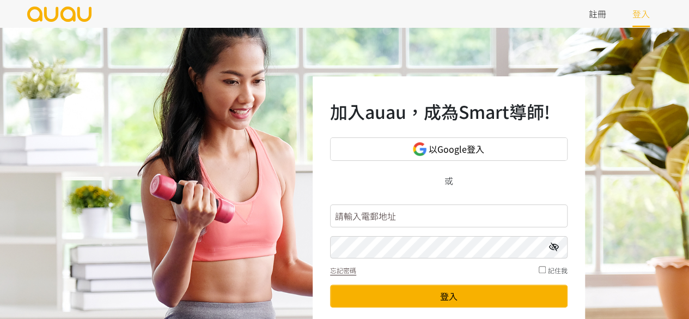
click at [411, 214] on input "text" at bounding box center [448, 215] width 237 height 23
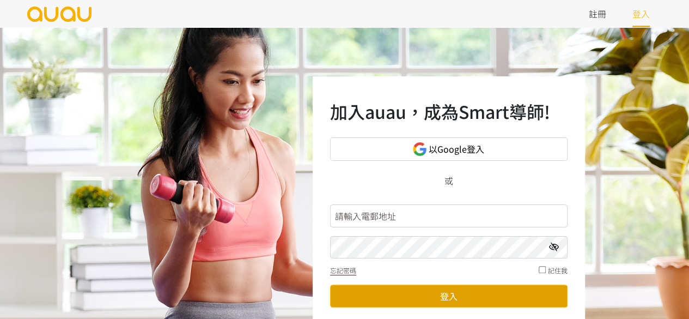
type input "booking.shapeupcornerhk@gmail.com"
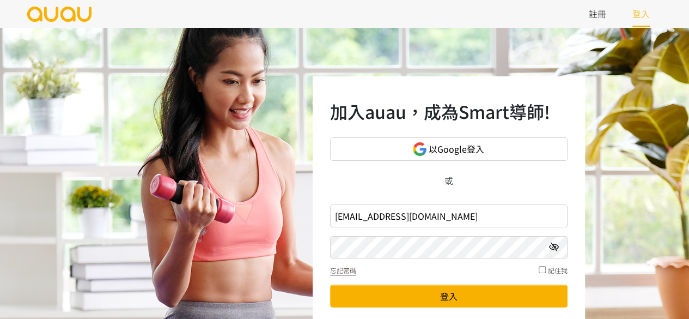
click at [202, 247] on div "加入auau，成為Smart導師! 以Google登入 或 booking.shapeupcornerhk@gmail.com 忘記密碼 記住我 登入 未有帳…" at bounding box center [344, 217] width 689 height 381
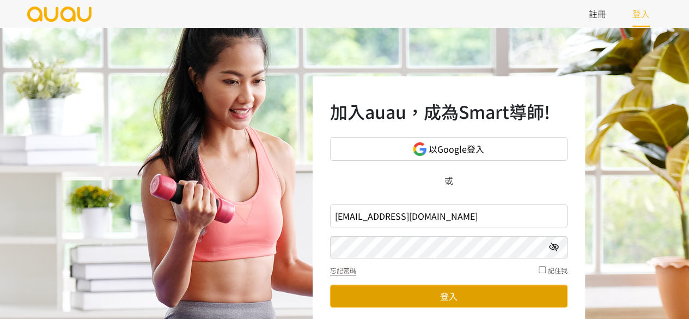
click at [498, 289] on button "登入" at bounding box center [448, 295] width 237 height 23
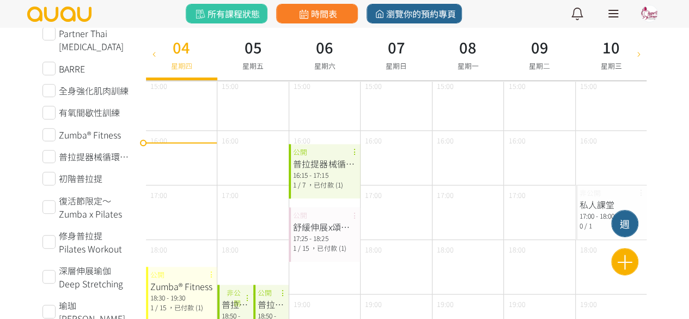
scroll to position [436, 0]
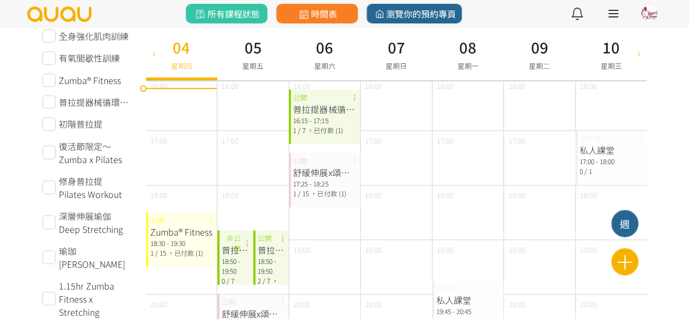
click at [272, 261] on div "18:50 - 19:50" at bounding box center [271, 266] width 27 height 20
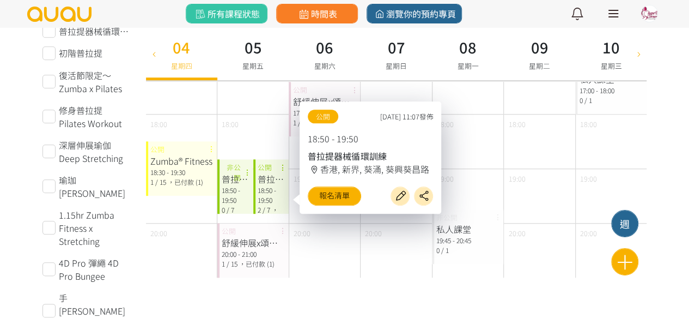
scroll to position [490, 0]
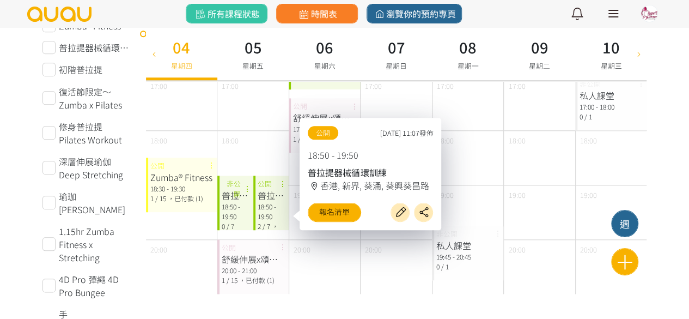
click at [291, 224] on div "公開 [DATE] 11:07發佈 18:50 - 19:50 普拉提器械循環訓練 香港, 新界, 葵涌, [GEOGRAPHIC_DATA] 報名清單" at bounding box center [370, 174] width 163 height 112
click at [278, 221] on span "，已付款 (2)" at bounding box center [268, 235] width 21 height 29
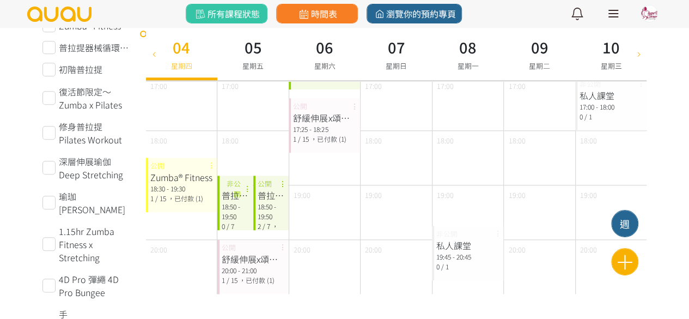
click at [267, 219] on div "18:50 - 19:50" at bounding box center [271, 211] width 27 height 20
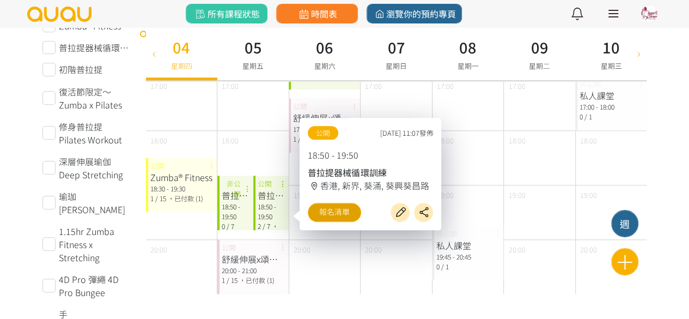
click at [348, 217] on link "報名清單" at bounding box center [334, 212] width 53 height 19
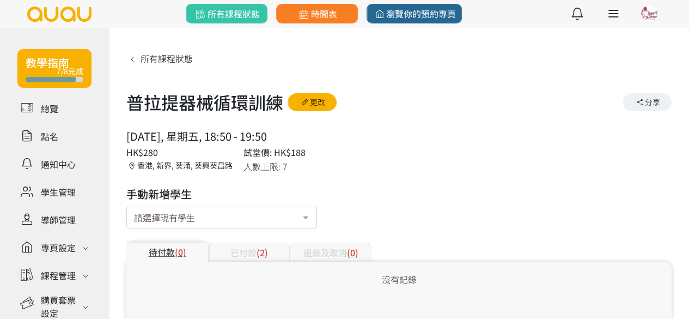
click at [264, 246] on span "(2)" at bounding box center [261, 252] width 11 height 13
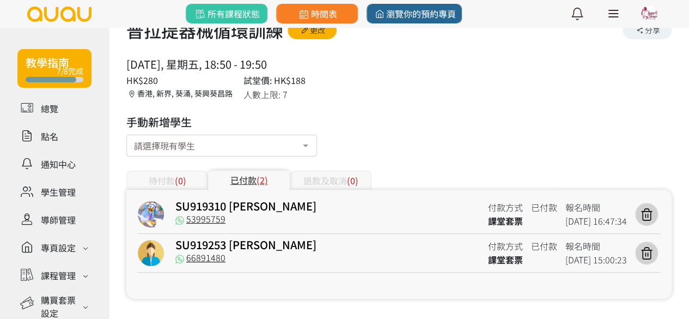
scroll to position [76, 0]
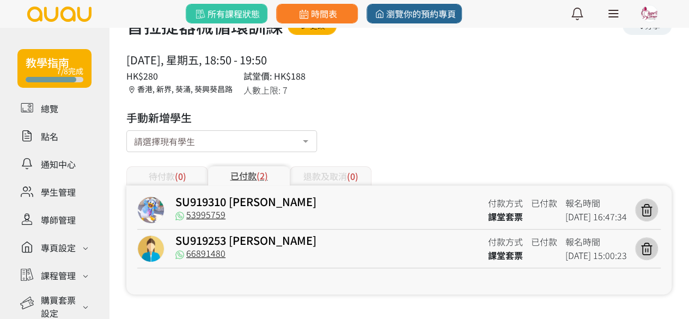
click at [458, 161] on div "待付款 (0) 已付款 (2) 退款及取消 (0)" at bounding box center [398, 169] width 545 height 32
click at [303, 11] on icon at bounding box center [304, 14] width 14 height 10
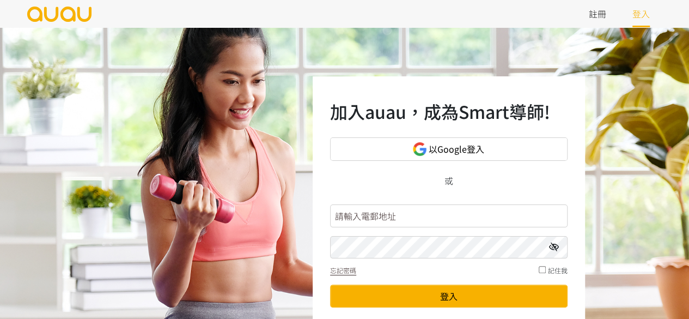
click at [415, 220] on input "text" at bounding box center [448, 215] width 237 height 23
type input "[EMAIL_ADDRESS][DOMAIN_NAME]"
click at [290, 249] on div "加入auau，成為Smart導師! 以Google登入 或 [EMAIL_ADDRESS][DOMAIN_NAME] 忘記密碼 記住我 登入 未有帳號？ 立即…" at bounding box center [344, 217] width 689 height 381
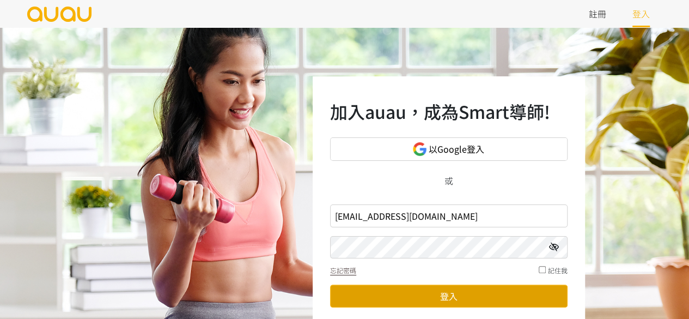
click at [469, 296] on button "登入" at bounding box center [448, 295] width 237 height 23
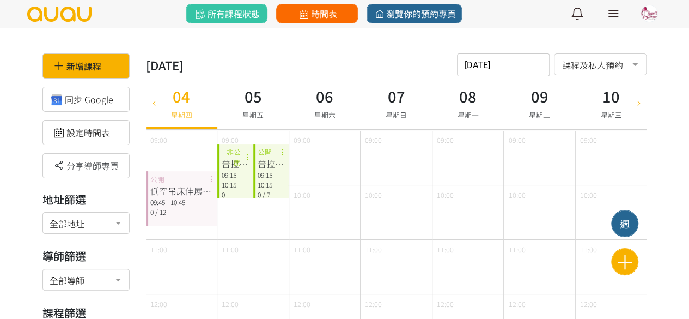
click at [321, 20] on link "時間表" at bounding box center [317, 14] width 82 height 20
click at [157, 103] on icon at bounding box center [154, 102] width 12 height 9
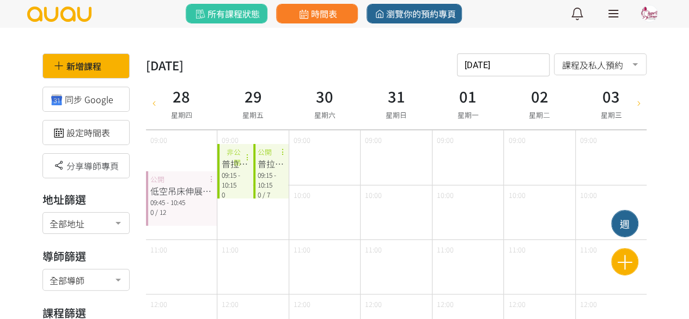
type input "[DATE]"
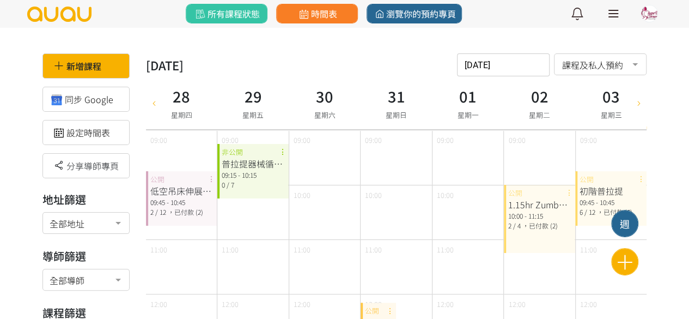
click at [589, 200] on div "09:45 - 10:45" at bounding box center [610, 202] width 63 height 10
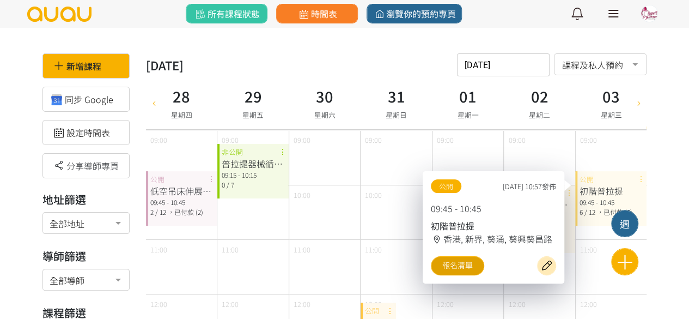
click at [452, 256] on link "報名清單" at bounding box center [457, 265] width 53 height 19
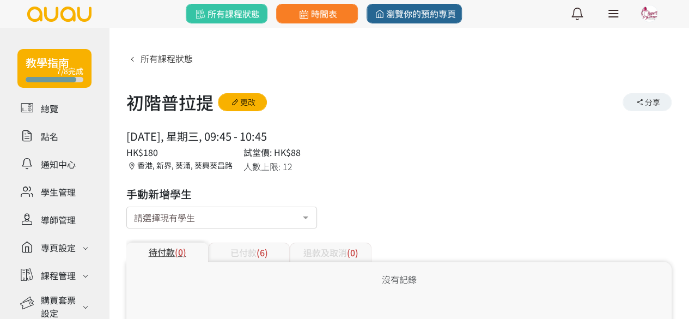
click at [255, 249] on div "已付款 (6)" at bounding box center [249, 251] width 82 height 19
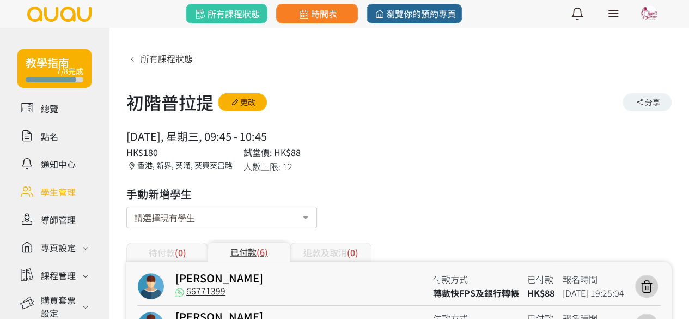
click at [40, 188] on link at bounding box center [54, 191] width 74 height 19
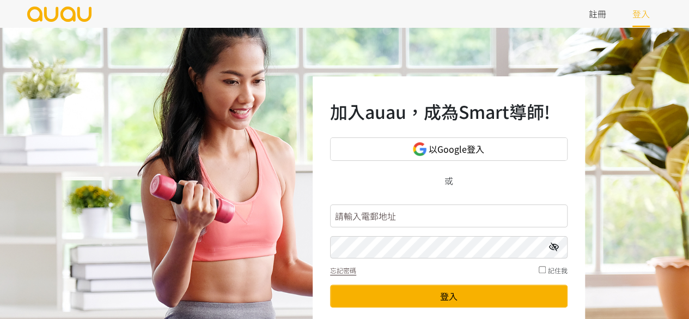
click at [394, 209] on input "text" at bounding box center [448, 215] width 237 height 23
type input "[EMAIL_ADDRESS][DOMAIN_NAME]"
click at [273, 252] on div "加入auau，成為Smart導師! 以Google登入 或 [EMAIL_ADDRESS][DOMAIN_NAME] 忘記密碼 記住我 登入 未有帳號？ 立即…" at bounding box center [344, 217] width 689 height 381
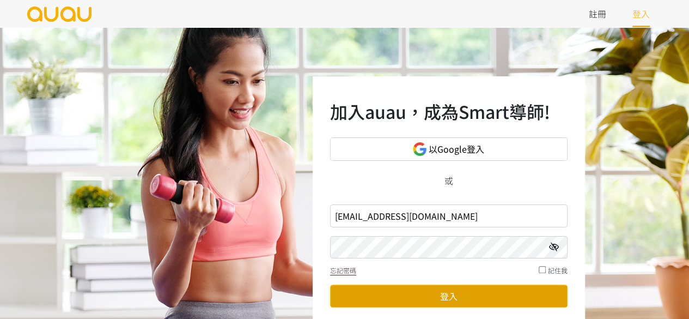
click at [402, 294] on button "登入" at bounding box center [448, 295] width 237 height 23
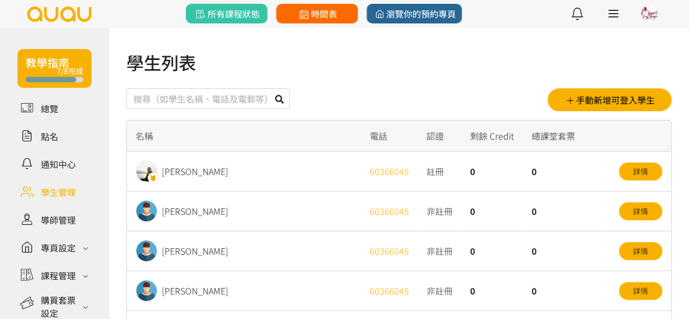
click at [340, 15] on link "時間表" at bounding box center [317, 14] width 82 height 20
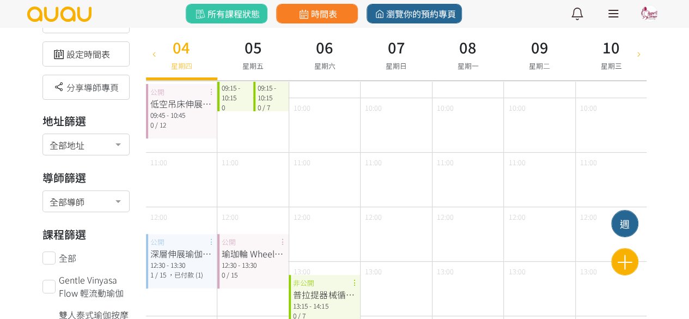
scroll to position [109, 0]
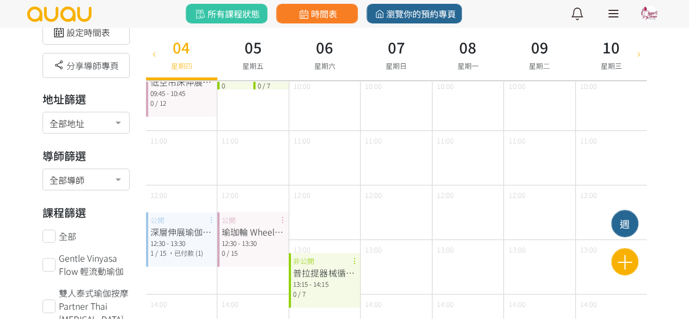
click at [185, 237] on div "深層伸展瑜伽 Deep Stretching" at bounding box center [181, 231] width 63 height 13
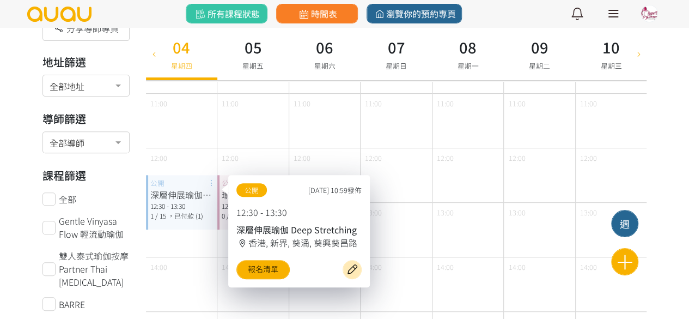
scroll to position [163, 0]
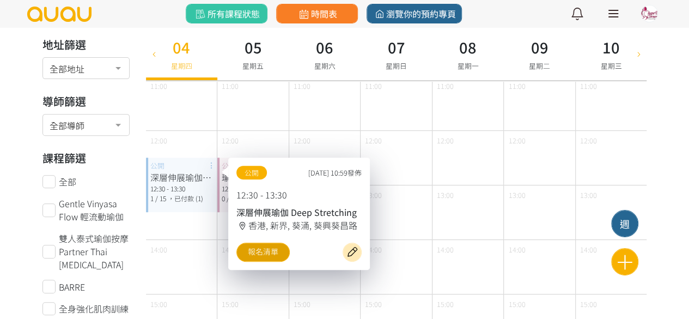
click at [266, 247] on link "報名清單" at bounding box center [262, 251] width 53 height 19
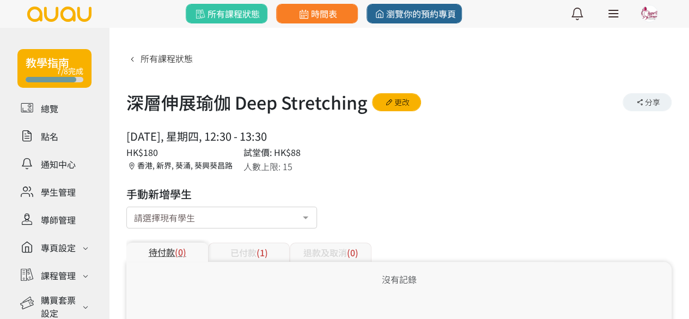
scroll to position [54, 0]
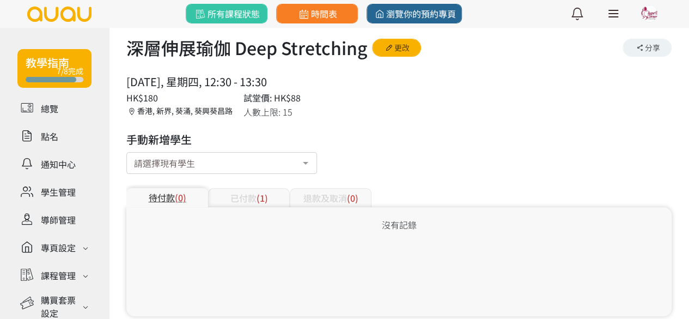
click at [272, 198] on div "已付款 (1)" at bounding box center [249, 197] width 82 height 19
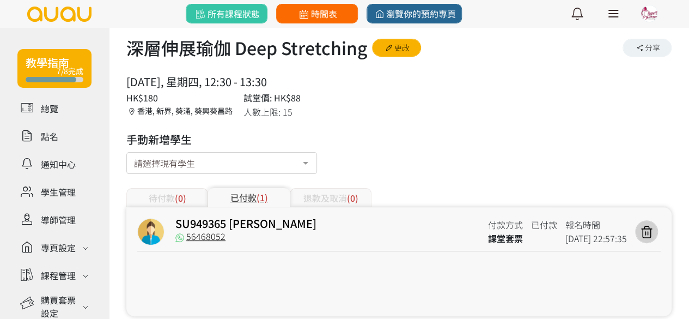
click at [297, 17] on icon at bounding box center [304, 14] width 14 height 10
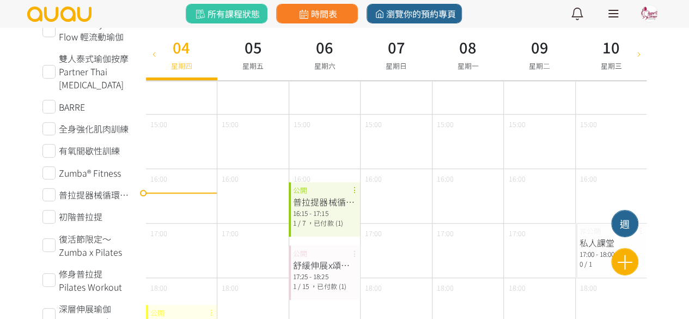
scroll to position [490, 0]
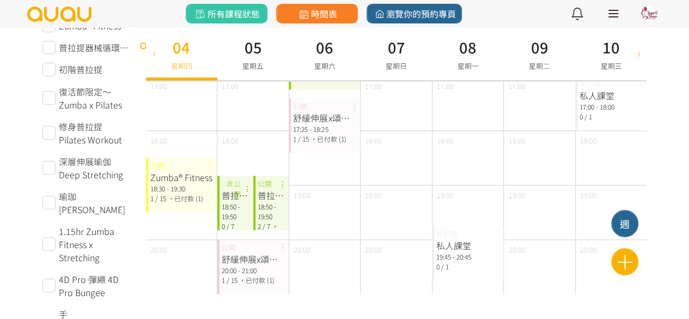
click at [198, 201] on span "，已付款 (1)" at bounding box center [185, 197] width 35 height 9
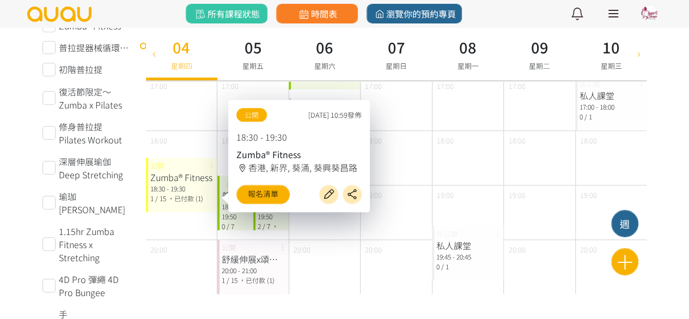
click at [429, 55] on div "07 星期日" at bounding box center [395, 53] width 71 height 53
type input "[DATE]"
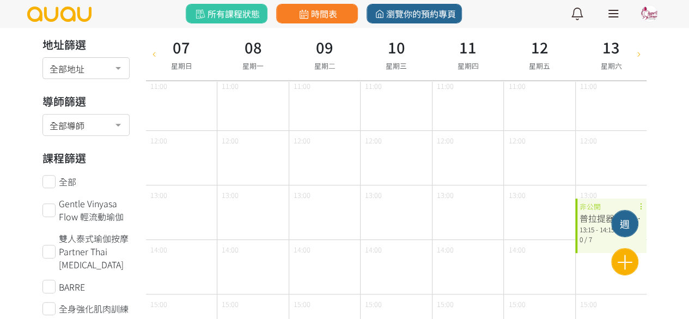
scroll to position [0, 0]
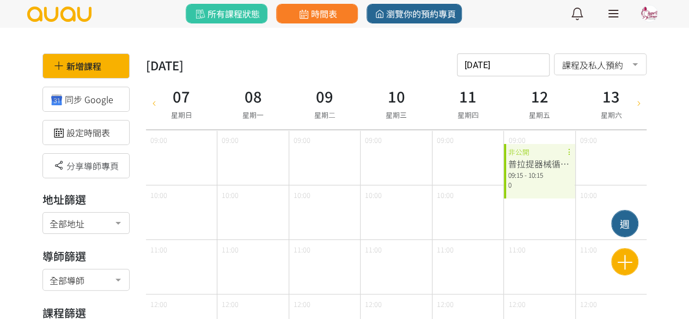
click at [609, 18] on link at bounding box center [613, 13] width 27 height 27
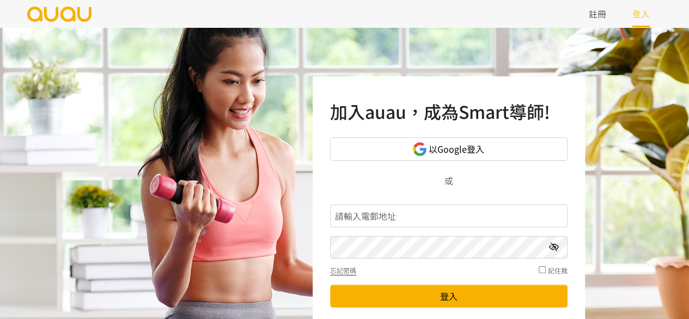
click at [399, 217] on input "text" at bounding box center [448, 215] width 237 height 23
type input "[EMAIL_ADDRESS][DOMAIN_NAME]"
click at [20, 284] on div "加入auau，成為Smart導師! 以Google登入 或 [EMAIL_ADDRESS][DOMAIN_NAME] 忘記密碼 記住我 登入 未有帳號？ 立即…" at bounding box center [344, 217] width 689 height 381
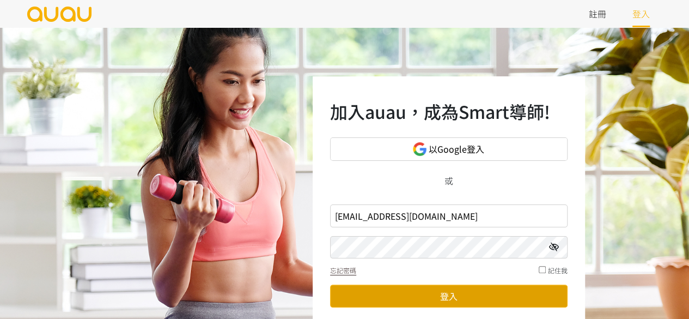
click at [433, 303] on button "登入" at bounding box center [448, 295] width 237 height 23
click at [448, 301] on button "登入" at bounding box center [448, 295] width 237 height 23
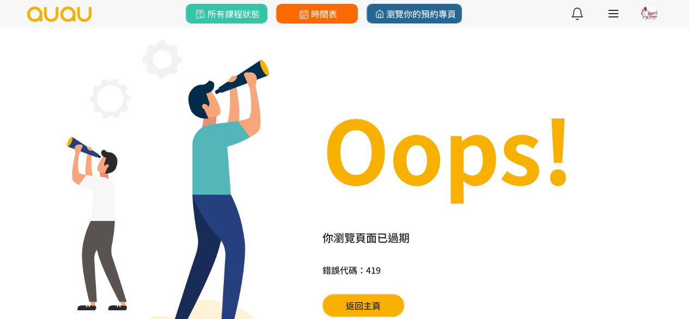
click at [303, 16] on icon at bounding box center [304, 14] width 14 height 10
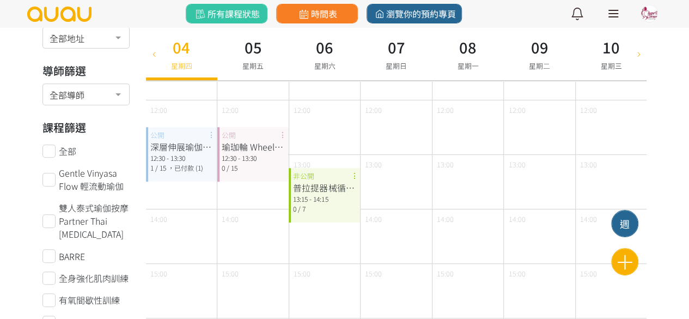
scroll to position [218, 0]
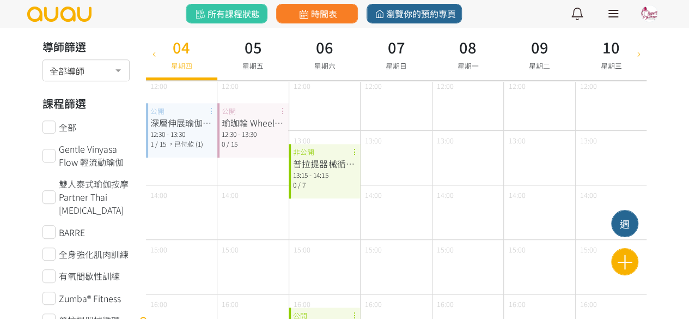
click at [613, 15] on link at bounding box center [613, 13] width 27 height 27
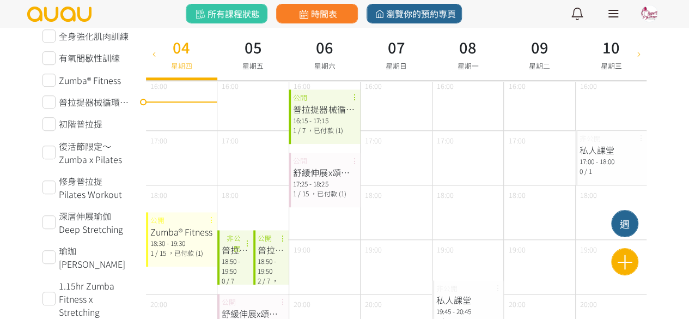
scroll to position [653, 0]
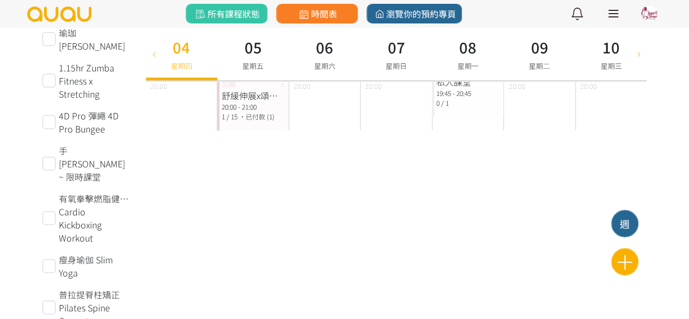
click at [608, 14] on div at bounding box center [613, 13] width 10 height 1
click at [620, 13] on link at bounding box center [613, 13] width 27 height 27
click at [610, 13] on div at bounding box center [613, 13] width 10 height 1
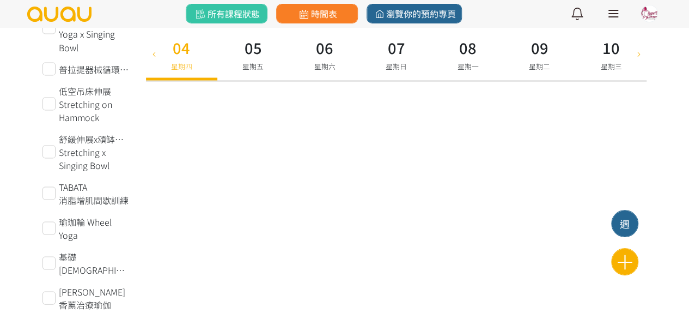
scroll to position [1089, 0]
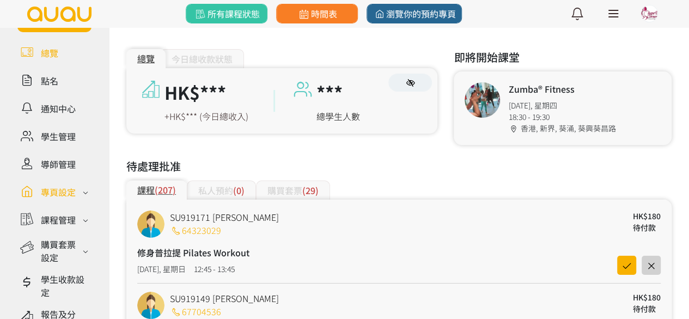
scroll to position [211, 0]
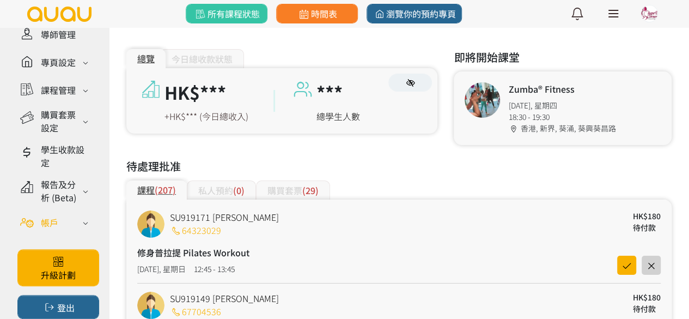
click at [64, 227] on div "帳戶" at bounding box center [54, 221] width 74 height 19
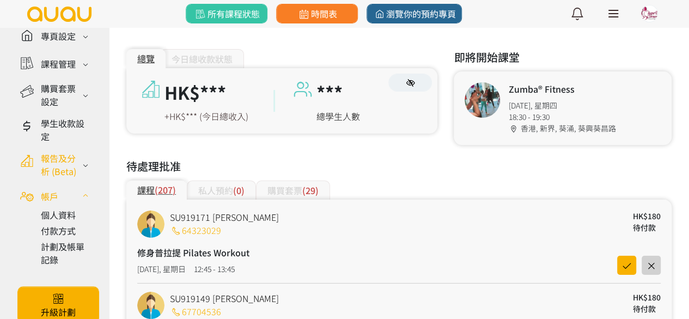
click at [70, 178] on div "報告及分析 (Beta)" at bounding box center [60, 164] width 39 height 26
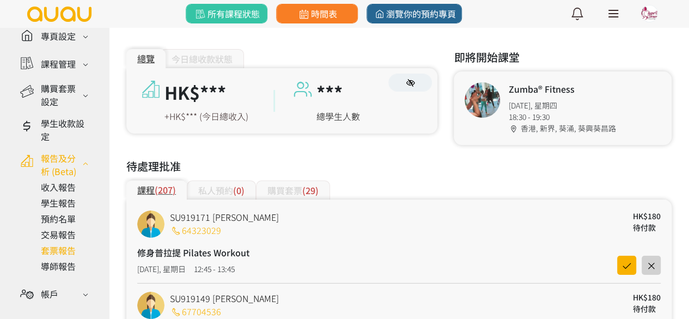
click at [62, 256] on link at bounding box center [66, 249] width 51 height 13
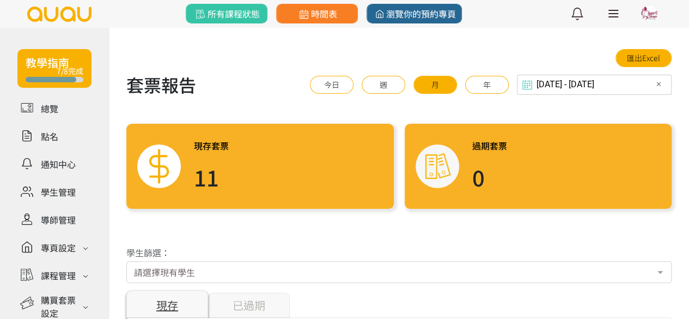
click at [548, 88] on div "2025-08-04 - 2025-09-04 Select date & time ✕ 2025 Aug 4, 2025 - Sep 4, 2025 Sep…" at bounding box center [594, 85] width 155 height 20
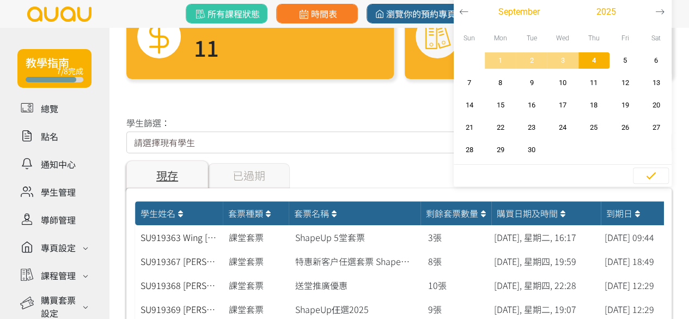
scroll to position [163, 0]
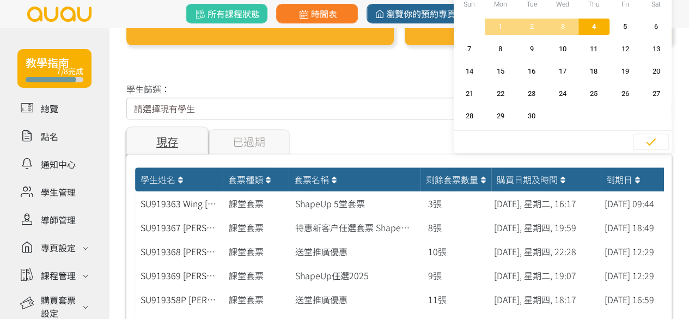
click at [262, 176] on div "套票種類" at bounding box center [255, 179] width 55 height 13
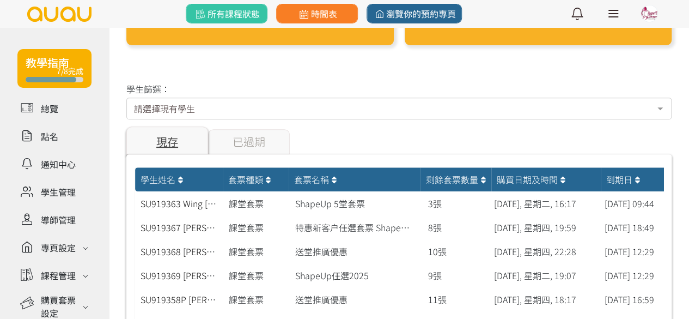
click at [262, 176] on div "套票種類" at bounding box center [255, 179] width 55 height 13
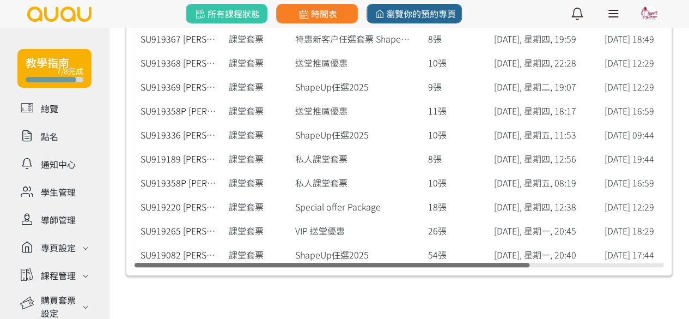
scroll to position [354, 0]
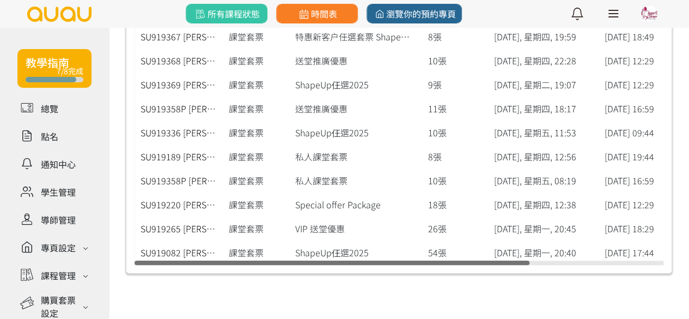
click at [357, 213] on div "Special offer Package" at bounding box center [355, 204] width 131 height 24
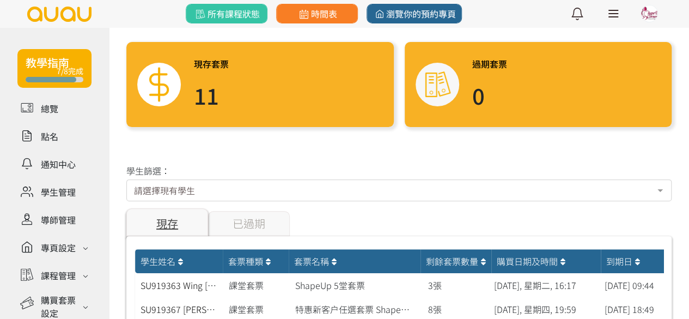
click at [241, 263] on div "套票種類" at bounding box center [255, 260] width 55 height 13
click at [271, 260] on icon at bounding box center [267, 261] width 5 height 9
click at [322, 262] on div "套票名稱" at bounding box center [354, 260] width 121 height 13
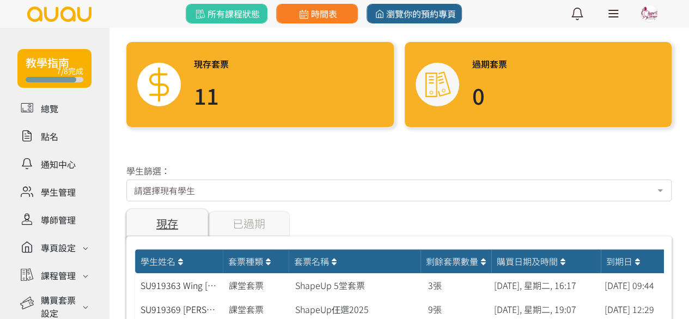
click at [322, 262] on div "套票名稱" at bounding box center [354, 260] width 121 height 13
click at [337, 252] on div "套票名稱" at bounding box center [355, 261] width 132 height 24
click at [326, 261] on div "套票名稱" at bounding box center [354, 260] width 121 height 13
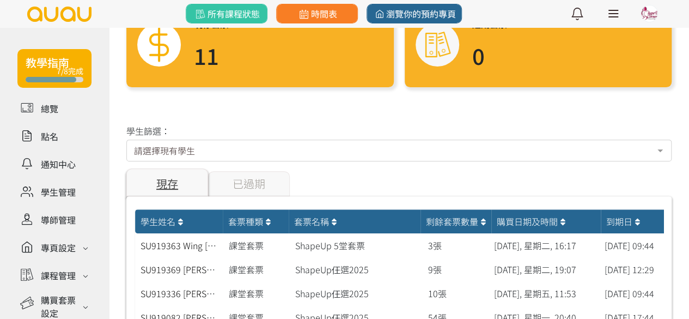
scroll to position [136, 0]
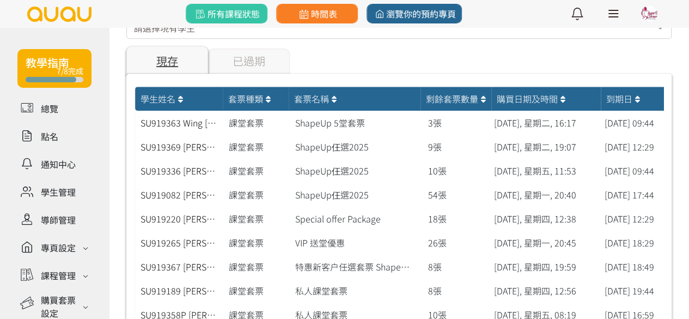
scroll to position [245, 0]
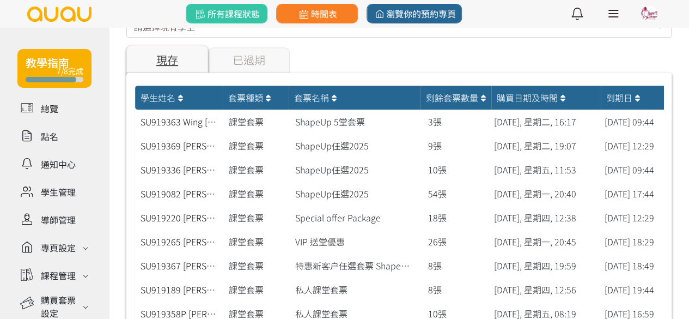
click at [639, 94] on icon at bounding box center [636, 98] width 5 height 9
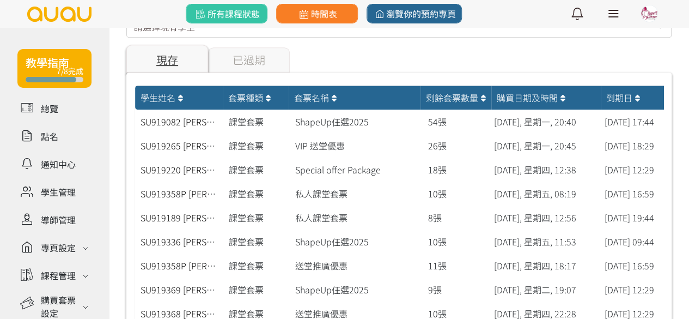
click at [639, 94] on icon at bounding box center [636, 98] width 5 height 9
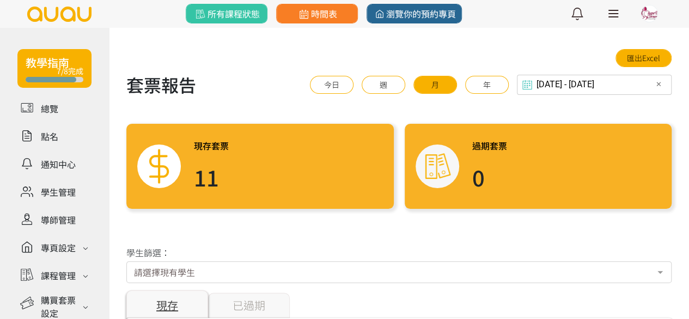
click at [535, 86] on icon at bounding box center [526, 84] width 15 height 11
click at [575, 75] on input "2025-08-04 - 2025-09-04" at bounding box center [594, 85] width 155 height 20
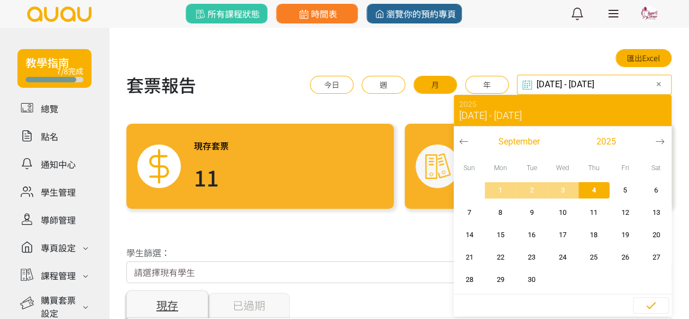
click at [464, 142] on icon "button" at bounding box center [463, 141] width 9 height 9
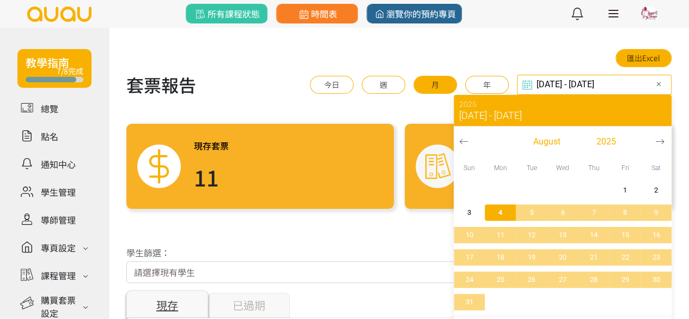
click at [464, 142] on icon "button" at bounding box center [463, 141] width 9 height 9
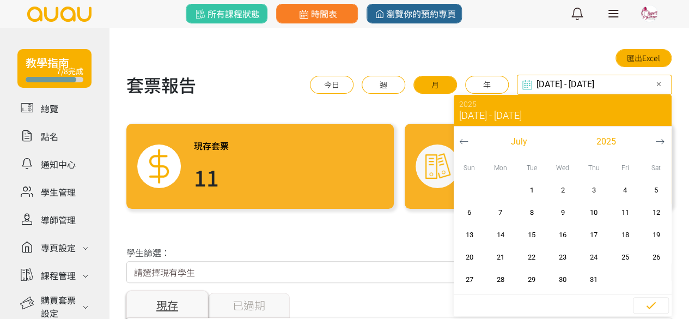
click at [464, 142] on icon "button" at bounding box center [463, 141] width 9 height 9
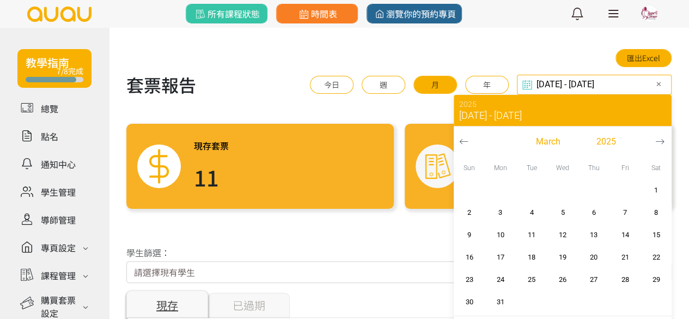
click at [464, 142] on icon "button" at bounding box center [463, 141] width 9 height 9
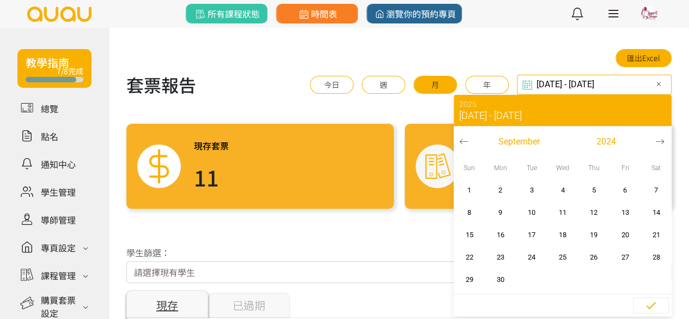
click at [464, 142] on icon "button" at bounding box center [463, 141] width 9 height 9
click at [567, 185] on span "1" at bounding box center [562, 190] width 25 height 11
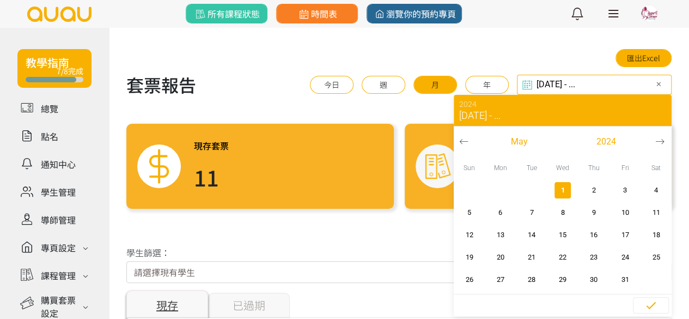
click at [657, 142] on icon "button" at bounding box center [659, 141] width 9 height 9
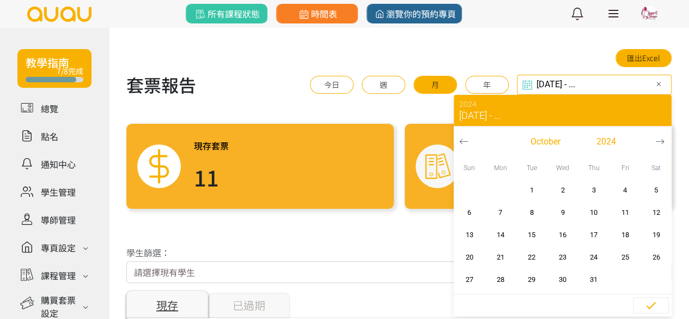
click at [657, 142] on icon "button" at bounding box center [659, 141] width 9 height 9
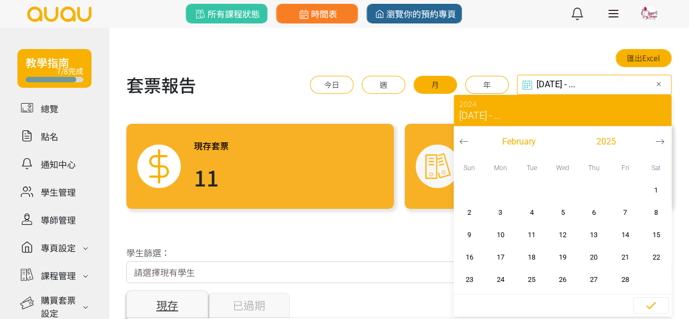
click at [657, 142] on icon "button" at bounding box center [659, 141] width 9 height 9
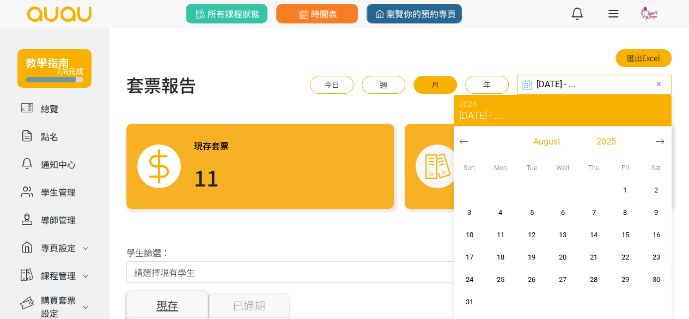
click at [657, 142] on icon "button" at bounding box center [659, 141] width 9 height 9
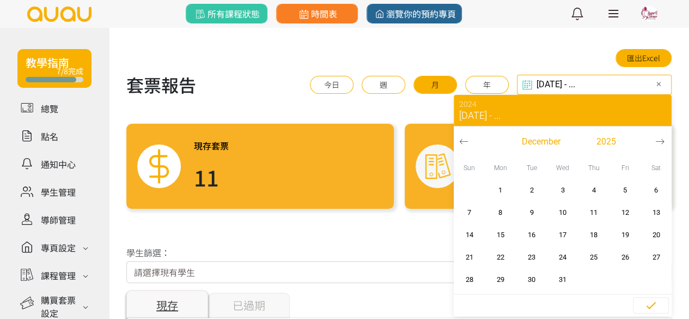
click at [657, 142] on icon "button" at bounding box center [659, 141] width 9 height 9
click at [597, 285] on span "button" at bounding box center [593, 279] width 16 height 16
type input "2024-05-01 - 2026-04-30"
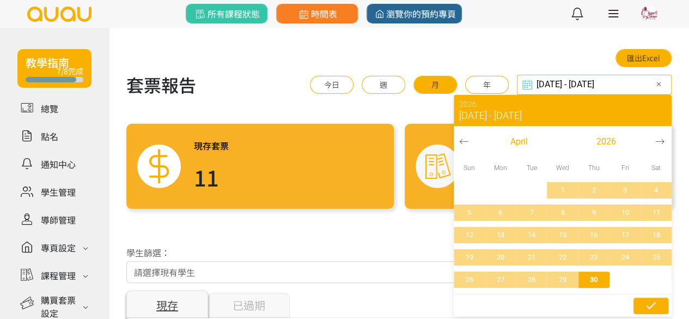
click at [653, 304] on icon "button" at bounding box center [650, 304] width 13 height 13
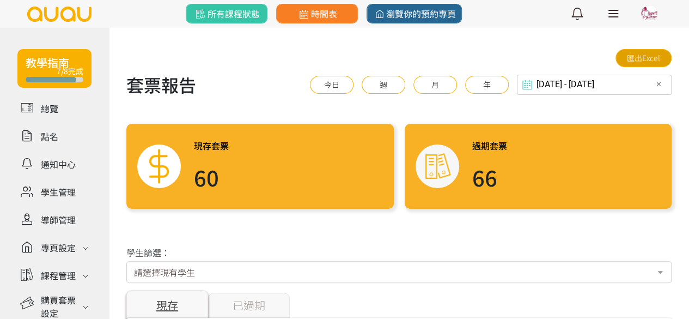
click at [651, 62] on link "匯出Excel" at bounding box center [643, 58] width 56 height 18
click at [63, 189] on link at bounding box center [54, 191] width 74 height 19
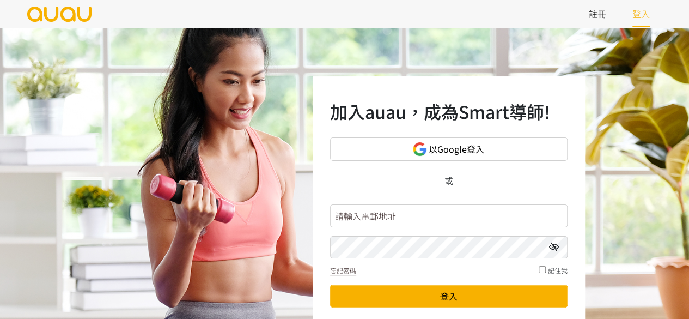
click at [346, 218] on input "text" at bounding box center [448, 215] width 237 height 23
type input "[EMAIL_ADDRESS][DOMAIN_NAME]"
click at [210, 242] on div "加入auau，成為Smart導師! 以Google登入 或 [EMAIL_ADDRESS][DOMAIN_NAME] 忘記密碼 記住我 登入 未有帳號？ 立即…" at bounding box center [344, 217] width 689 height 381
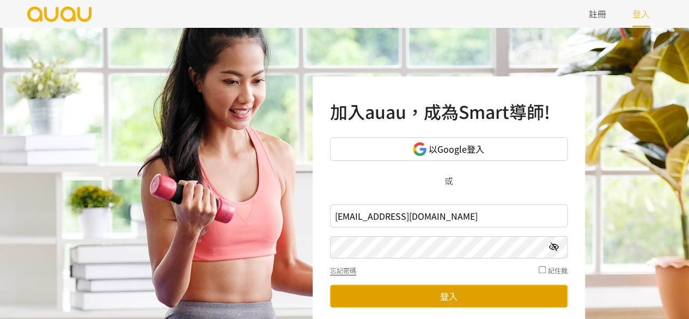
click at [414, 295] on button "登入" at bounding box center [448, 295] width 237 height 23
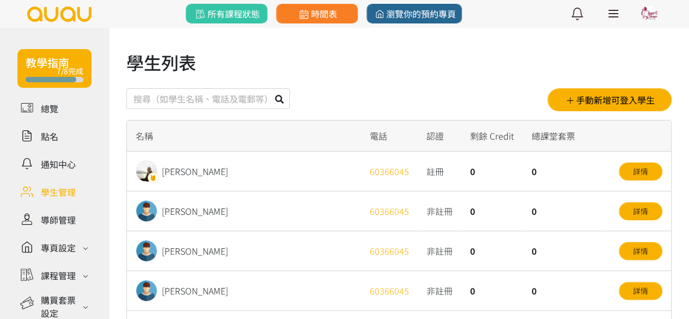
click at [187, 96] on input "text" at bounding box center [207, 98] width 163 height 21
type input "ice"
click at [277, 103] on icon at bounding box center [279, 99] width 9 height 9
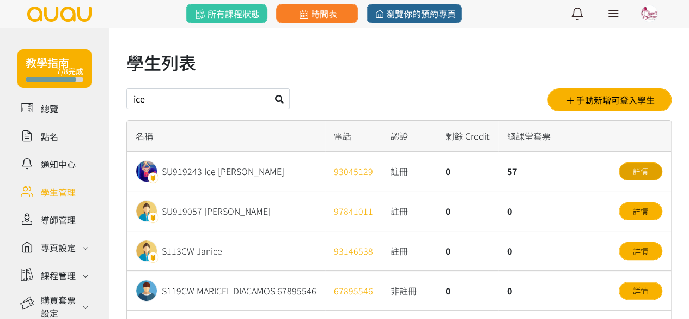
click at [628, 170] on link "詳情" at bounding box center [641, 171] width 44 height 18
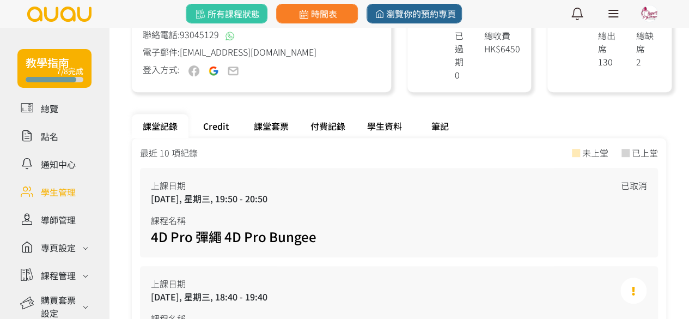
scroll to position [272, 0]
